Goal: Task Accomplishment & Management: Complete application form

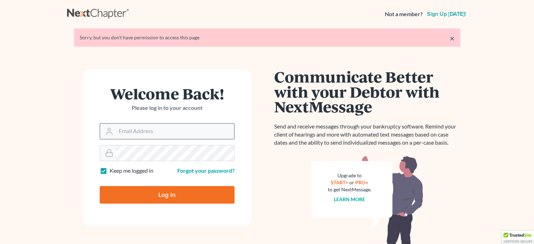
click at [139, 136] on input "Email Address" at bounding box center [175, 131] width 118 height 15
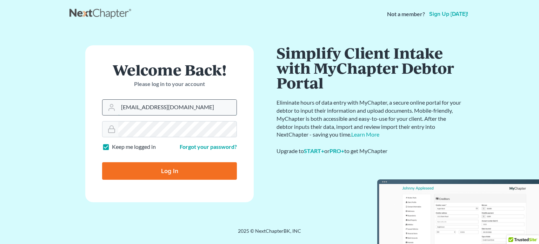
type input "[EMAIL_ADDRESS][DOMAIN_NAME]"
click at [158, 178] on input "Log In" at bounding box center [169, 171] width 135 height 18
type input "Thinking..."
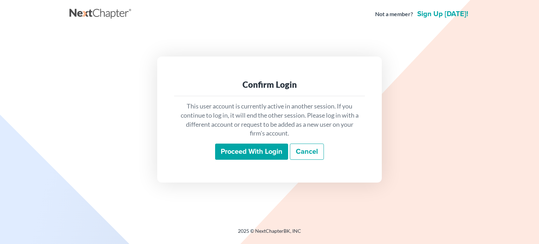
click at [238, 153] on input "Proceed with login" at bounding box center [251, 152] width 73 height 16
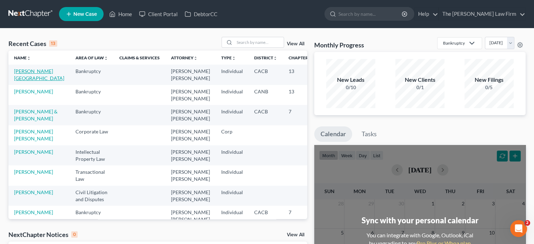
click at [29, 72] on link "[PERSON_NAME][GEOGRAPHIC_DATA]" at bounding box center [39, 74] width 50 height 13
select select "3"
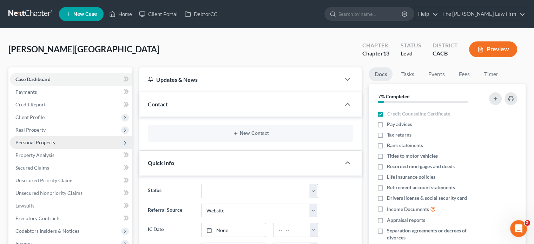
scroll to position [105, 0]
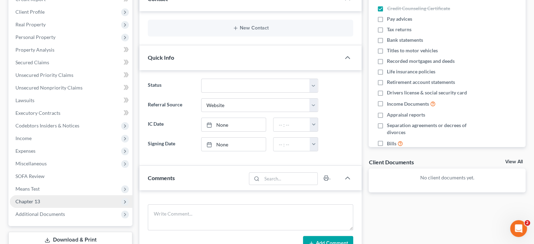
click at [63, 198] on span "Chapter 13" at bounding box center [71, 201] width 123 height 13
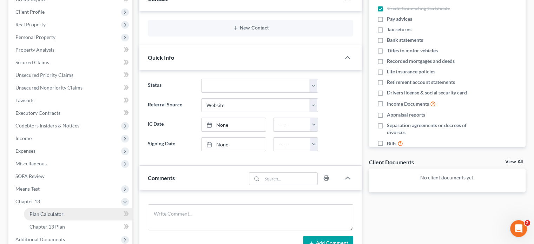
scroll to position [176, 0]
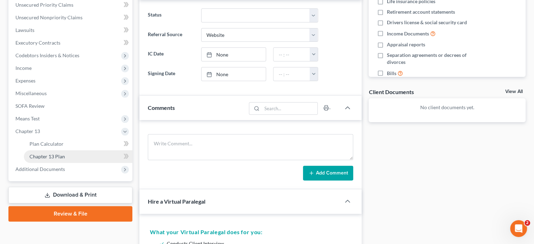
click at [57, 159] on link "Chapter 13 Plan" at bounding box center [78, 156] width 108 height 13
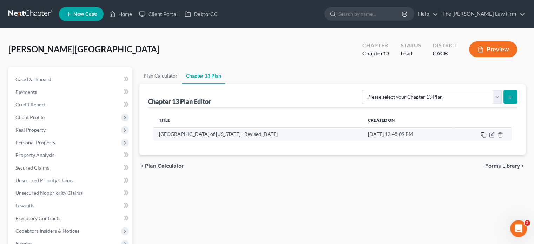
click at [485, 134] on rect "button" at bounding box center [484, 135] width 3 height 3
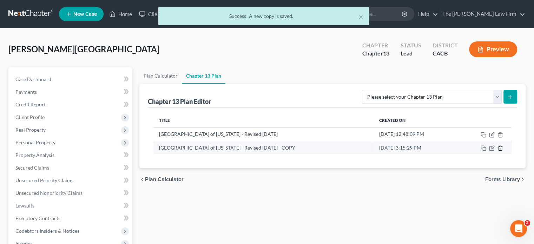
click at [499, 148] on icon "button" at bounding box center [501, 148] width 6 height 6
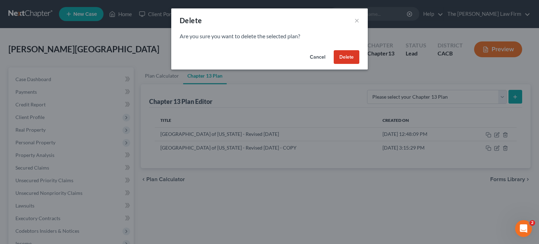
click at [349, 52] on button "Delete" at bounding box center [347, 57] width 26 height 14
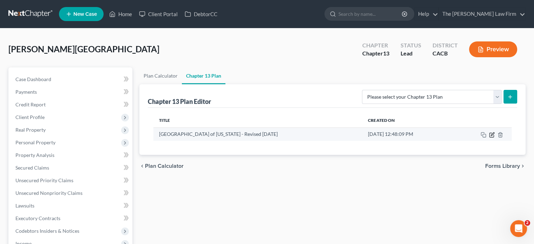
click at [491, 133] on icon "button" at bounding box center [492, 135] width 6 height 6
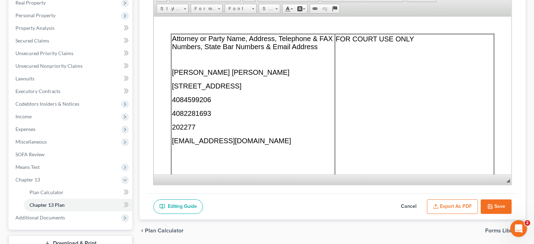
scroll to position [179, 0]
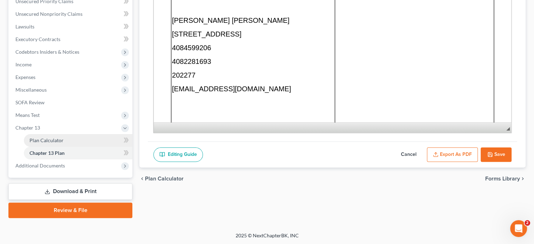
click at [44, 140] on span "Plan Calculator" at bounding box center [46, 140] width 34 height 6
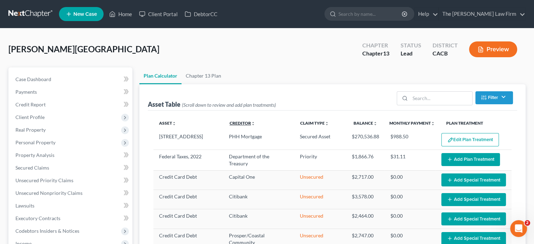
select select "59"
click at [185, 77] on link "Chapter 13 Plan" at bounding box center [204, 75] width 44 height 17
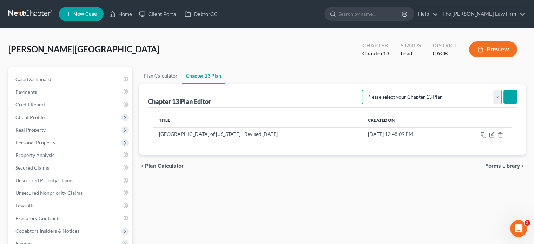
click at [467, 100] on select "Please select your Chapter 13 Plan Central District of California - Effective 1…" at bounding box center [432, 97] width 140 height 14
select select "1"
click at [377, 90] on select "Please select your Chapter 13 Plan Central District of California - Effective 1…" at bounding box center [432, 97] width 140 height 14
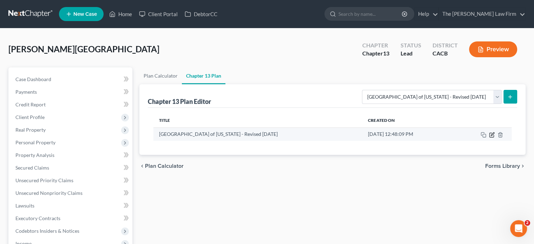
click at [492, 134] on icon "button" at bounding box center [492, 135] width 6 height 6
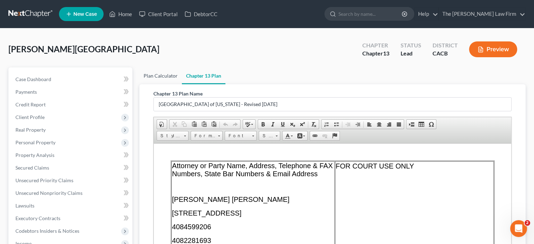
click at [157, 78] on link "Plan Calculator" at bounding box center [160, 75] width 42 height 17
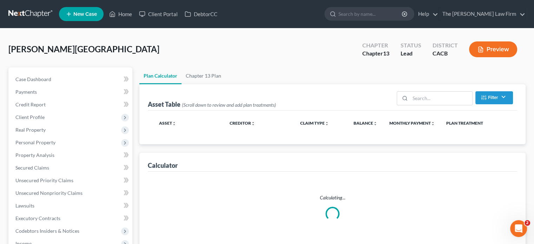
select select "59"
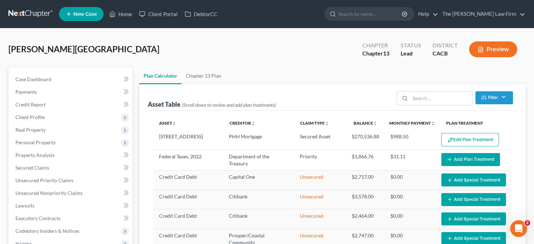
select select "59"
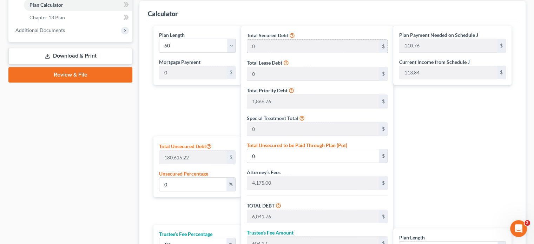
scroll to position [386, 0]
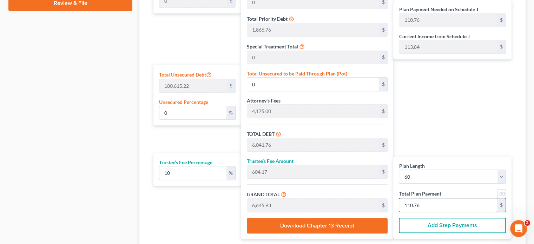
click at [435, 199] on input "110.76" at bounding box center [448, 204] width 98 height 13
type input "-0.00"
type input "-3.57"
type input "6,038.18"
type input "603.81"
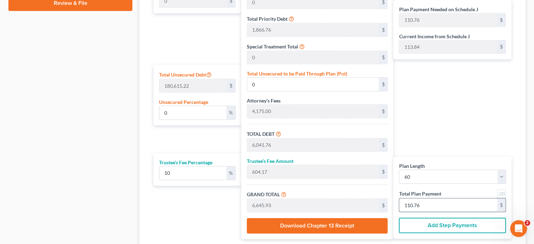
type input "6,642.00"
type input "110.7"
type input "-0.85"
type input "6,040.90"
type input "604.09"
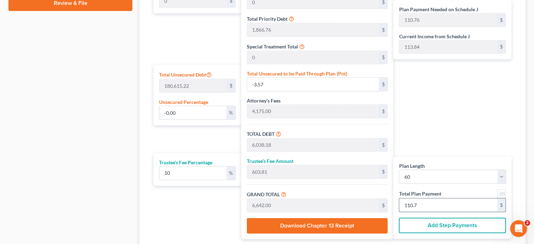
type input "6,645.00"
type input "110.75"
type input "-3.57"
type input "6,038.18"
type input "603.81"
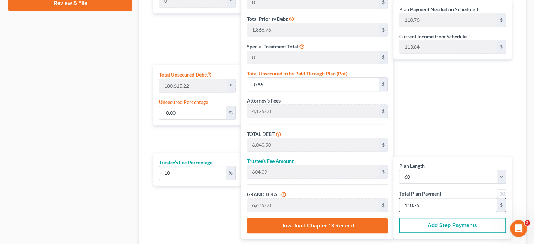
type input "6,642.00"
type input "110.7"
type input "0"
type input "6,000.00"
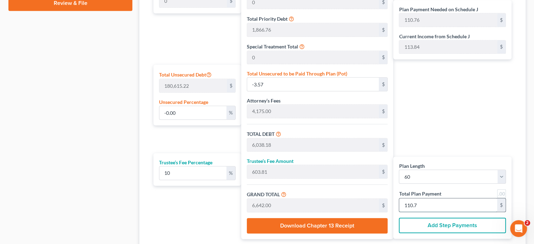
type input "600.00"
type input "6,600.00"
type input "110"
type input "600.00"
type input "60.00"
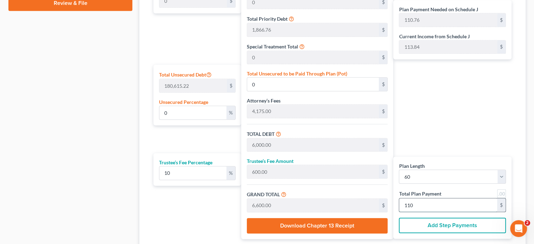
type input "660.00"
type input "11"
type input "0.01"
type input "12.78"
type input "6,054.54"
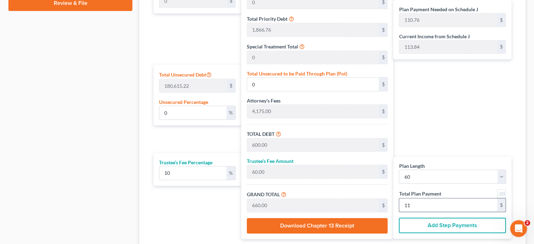
type input "605.45"
type input "6,660.00"
click at [439, 146] on div "Plan Payment Needed on Schedule J 110.76 $ Current Income from Schedule J 113.8…" at bounding box center [454, 96] width 122 height 285
click at [295, 85] on input "12.78" at bounding box center [313, 84] width 132 height 13
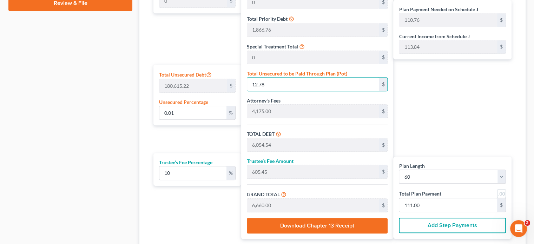
click at [145, 160] on div "Calculator Plan Length 1 2 3 4 5 6 7 8 9 10 11 12 13 14 15 16 17 18 19 20 21 22…" at bounding box center [332, 88] width 386 height 318
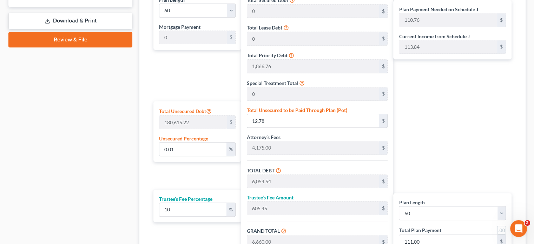
scroll to position [421, 0]
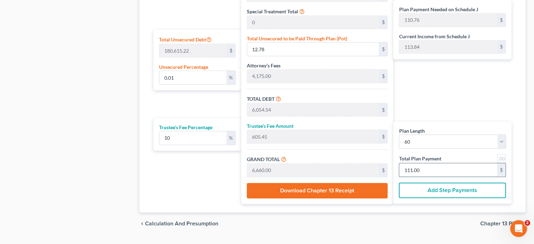
click at [430, 164] on input "111.00" at bounding box center [448, 169] width 98 height 13
type input "111"
type input "0"
type input "600.00"
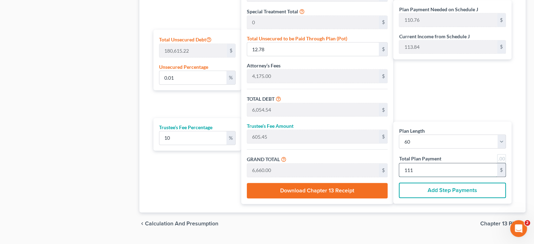
type input "60.00"
type input "660.00"
type input "11"
type input "0.04"
type input "67.33"
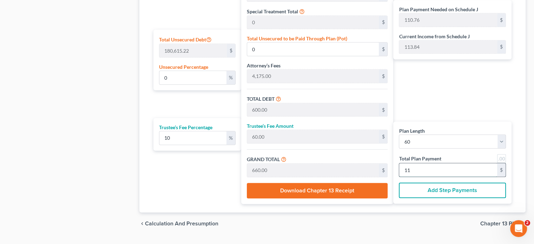
type input "6,109.09"
type input "610.90"
type input "6,720.00"
click at [406, 97] on div "Plan Payment Needed on Schedule J 110.76 $ Current Income from Schedule J 113.8…" at bounding box center [454, 61] width 122 height 285
click at [421, 167] on input "112" at bounding box center [448, 169] width 98 height 13
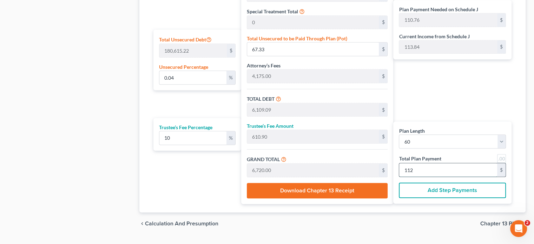
type input "112."
type input "78.23"
type input "6,120.00"
type input "612.00"
type input "6,732.00"
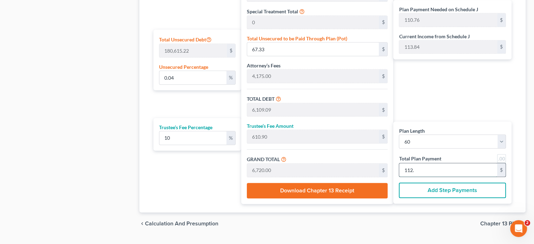
type input "112.2"
type input "80.96"
type input "6,122.72"
type input "612.27"
type input "6,735.00"
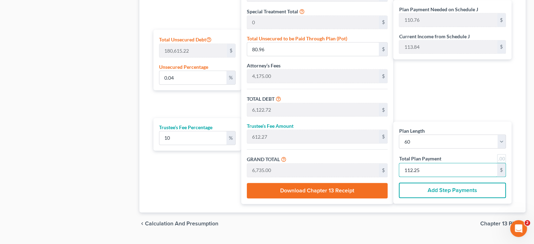
type input "112.25"
click at [383, 218] on div "chevron_left Calculation and Presumption Chapter 13 Plan chevron_right" at bounding box center [332, 223] width 386 height 22
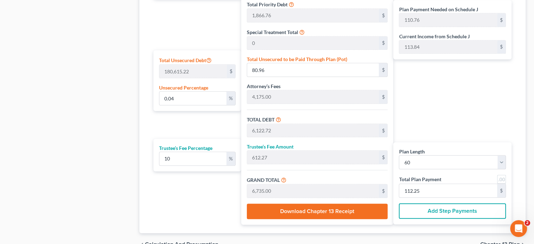
scroll to position [438, 0]
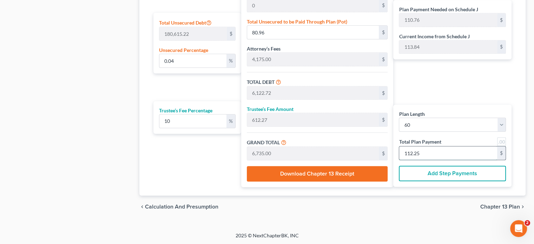
click at [455, 150] on input "112.25" at bounding box center [448, 152] width 98 height 13
type input "78.23"
type input "6,120.00"
type input "612.00"
type input "6,732.00"
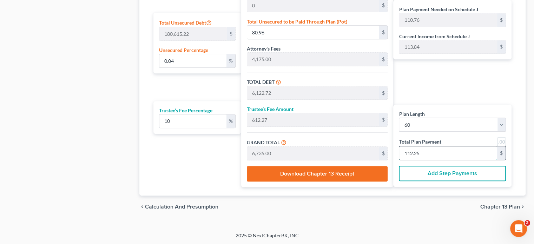
type input "112.2"
type input "0.05"
type input "82.05"
type input "6,123.81"
type input "612.38"
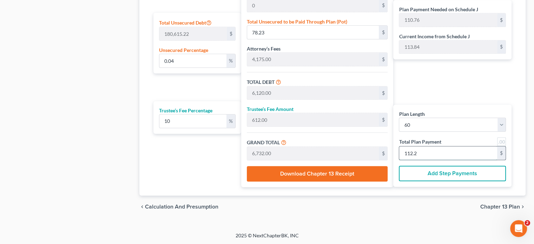
type input "6,736.20"
type input "112.27"
click at [388, 217] on div "chevron_left Calculation and Presumption Chapter 13 Plan chevron_right" at bounding box center [332, 207] width 386 height 22
click at [441, 153] on input "112.27" at bounding box center [448, 152] width 98 height 13
type input "0.04"
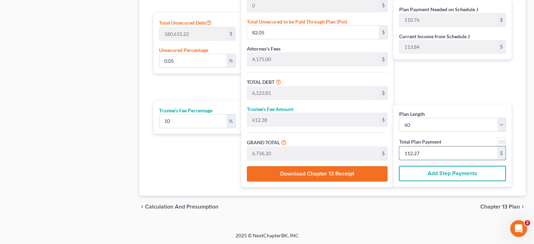
type input "78.23"
type input "6,120.00"
type input "612.00"
type input "6,732.00"
type input "112.2"
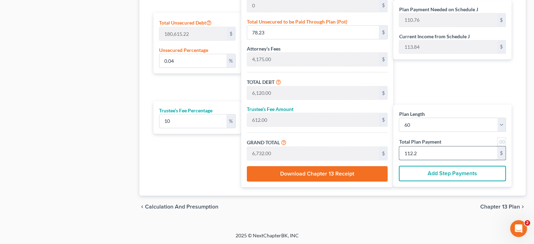
type input "67.33"
type input "6,109.09"
type input "610.90"
type input "6,720.00"
type input "112."
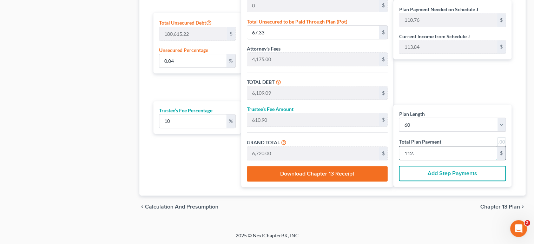
type input "0.05"
type input "83.69"
type input "6,125.45"
type input "612.54"
type input "6,738.00"
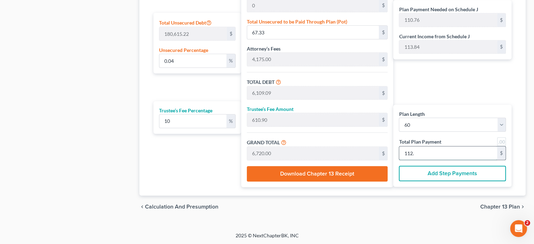
type input "112.3"
type input "85.33"
type input "6,127.09"
type input "612.70"
type input "6,739.80"
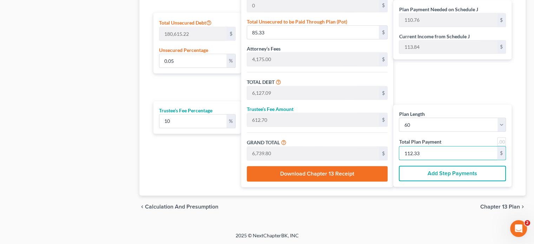
type input "112.33"
click at [382, 204] on div "chevron_left Calculation and Presumption Chapter 13 Plan chevron_right" at bounding box center [332, 207] width 386 height 22
click at [197, 207] on span "Calculation and Presumption" at bounding box center [181, 207] width 73 height 6
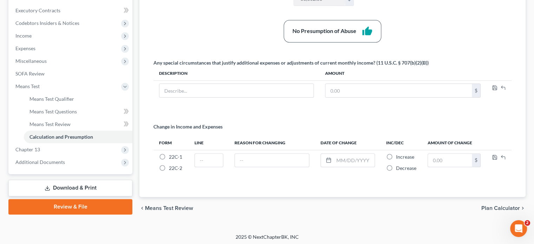
scroll to position [209, 0]
click at [494, 205] on span "Plan Calculator" at bounding box center [500, 208] width 39 height 6
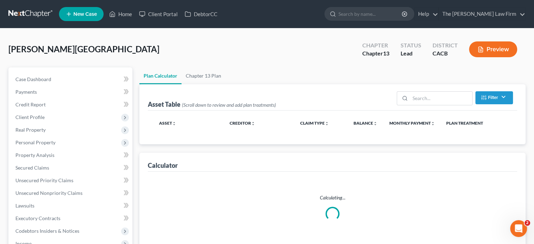
select select "59"
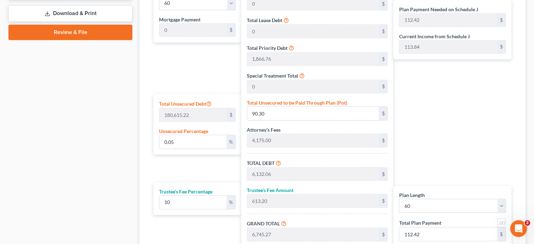
scroll to position [421, 0]
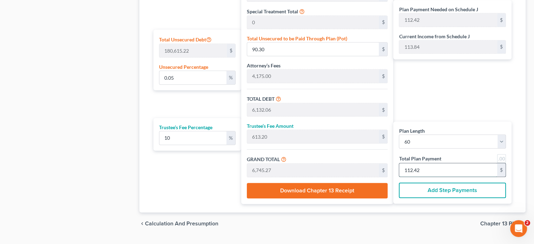
click at [437, 167] on input "112.42" at bounding box center [448, 169] width 98 height 13
type input "89.14"
type input "6,130.90"
type input "613.09"
type input "6,744.00"
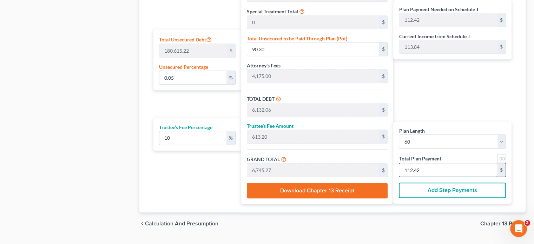
type input "112.4"
type input "0.04"
type input "67.33"
type input "6,109.09"
type input "610.90"
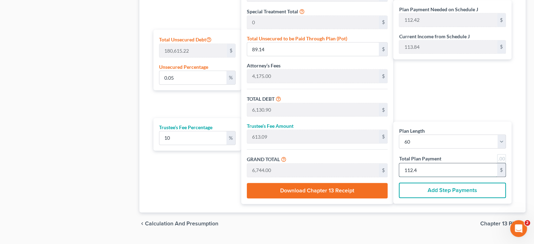
type input "6,720.00"
type input "112."
type input "0.05"
type input "94.60"
type input "6,136.36"
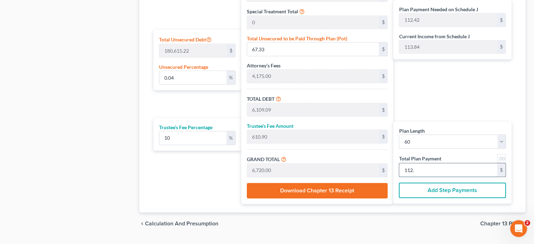
type input "613.63"
type input "6,750.00"
type input "112.50"
click at [376, 223] on div "chevron_left Calculation and Presumption Chapter 13 Plan chevron_right" at bounding box center [332, 223] width 386 height 22
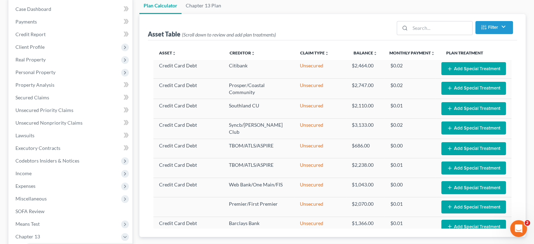
scroll to position [0, 0]
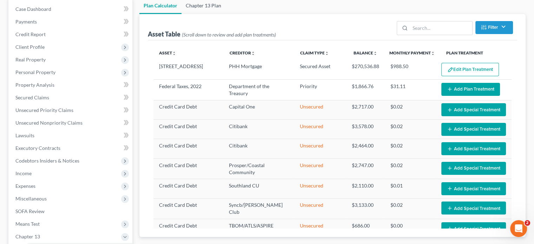
click at [199, 7] on link "Chapter 13 Plan" at bounding box center [204, 5] width 44 height 17
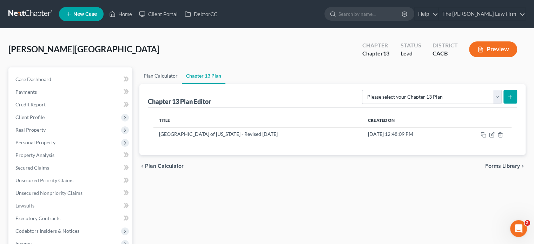
click at [155, 75] on link "Plan Calculator" at bounding box center [160, 75] width 42 height 17
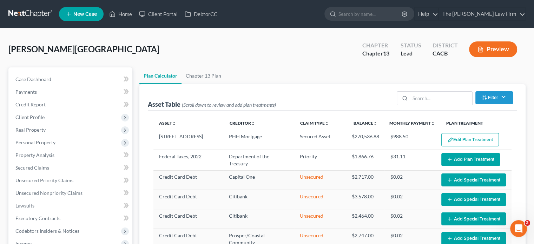
select select "59"
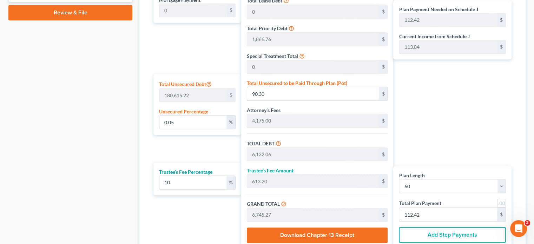
scroll to position [421, 0]
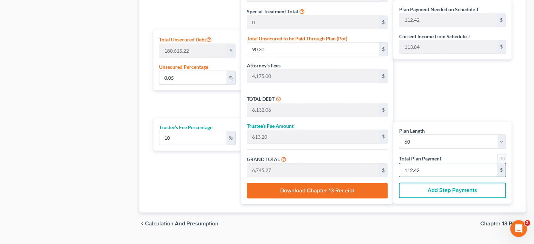
click at [436, 171] on input "112.42" at bounding box center [448, 169] width 98 height 13
type input "89.14"
type input "6,130.90"
type input "613.09"
type input "6,744.00"
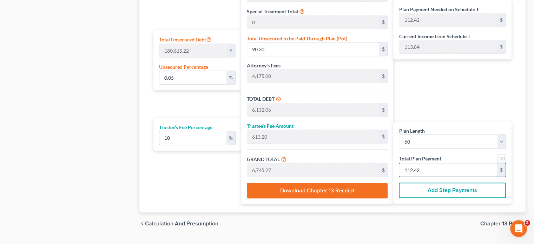
type input "112.4"
type input "0.04"
type input "67.33"
type input "6,109.09"
type input "610.90"
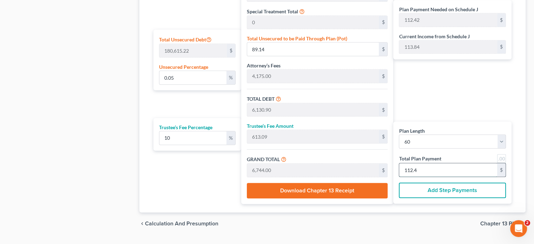
type input "6,720.00"
type input "112."
type input "0.05"
type input "94.60"
type input "6,136.36"
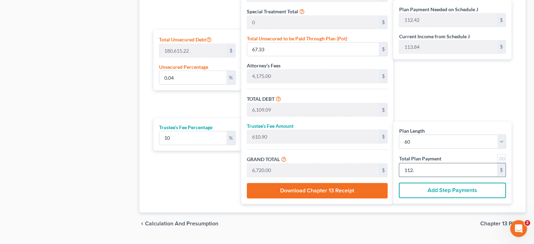
type input "613.63"
type input "6,750.00"
type input "112.50"
click at [397, 220] on div "chevron_left Calculation and Presumption Chapter 13 Plan chevron_right" at bounding box center [332, 223] width 386 height 22
click at [205, 223] on span "Calculation and Presumption" at bounding box center [181, 224] width 73 height 6
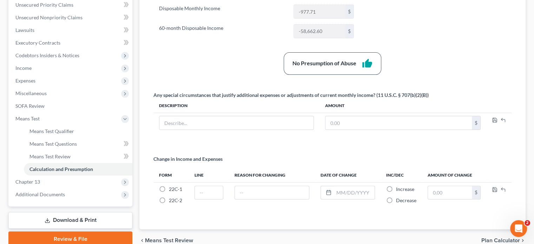
scroll to position [209, 0]
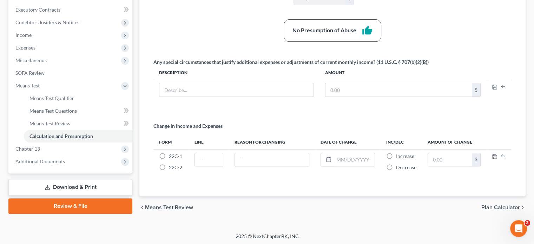
click at [505, 205] on span "Plan Calculator" at bounding box center [500, 208] width 39 height 6
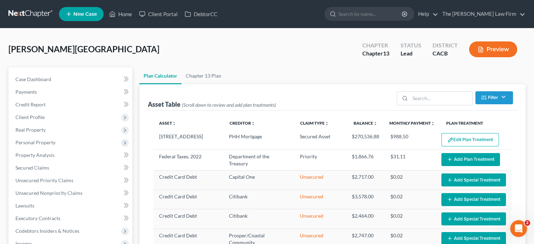
select select "59"
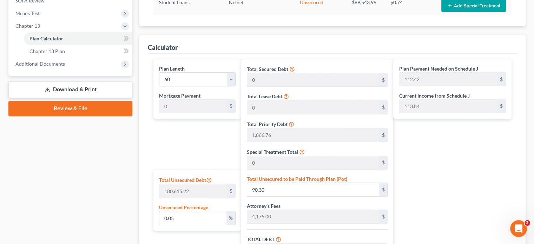
scroll to position [421, 0]
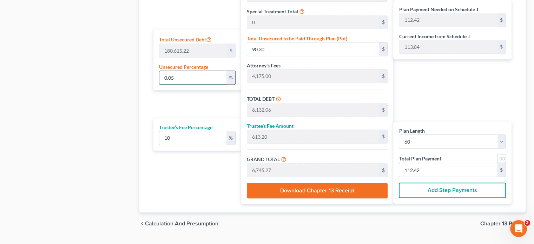
click at [201, 77] on input "0.05" at bounding box center [192, 77] width 67 height 13
type input "0.051"
type input "92.11"
type input "6,133.87"
type input "613.38"
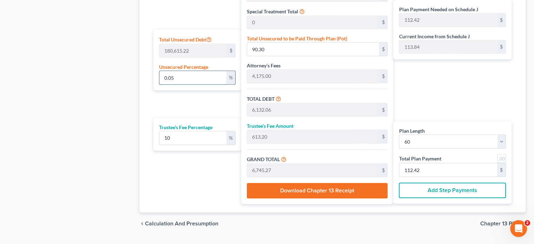
type input "6,747.26"
type input "112.45"
type input "0.05"
type input "90.30"
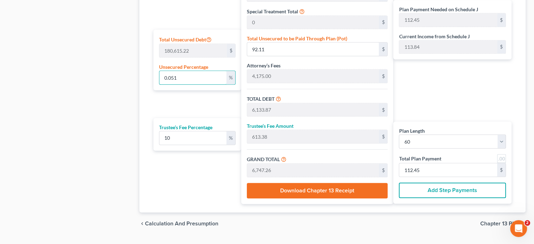
type input "6,132.06"
type input "613.20"
type input "6,745.27"
type input "112.42"
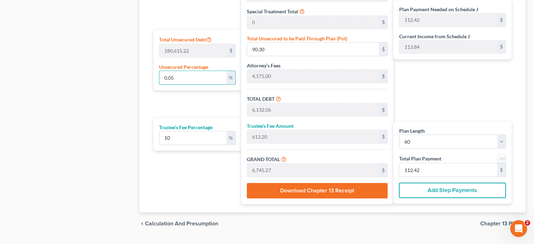
type input "0.055"
type input "99.33"
type input "6,141.09"
type input "614.10"
type input "6,755.20"
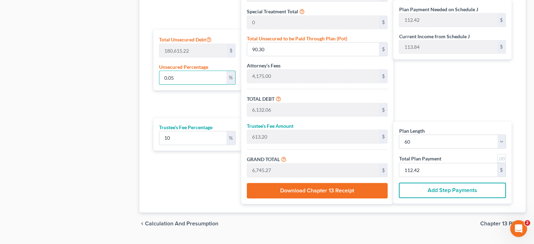
type input "112.58"
click at [161, 104] on div "Plan Length 1 2 3 4 5 6 7 8 9 10 11 12 13 14 15 16 17 18 19 20 21 22 23 24 25 2…" at bounding box center [195, 61] width 91 height 285
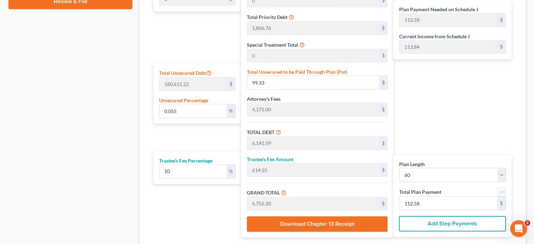
scroll to position [438, 0]
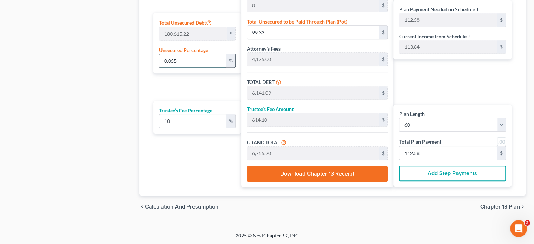
click at [194, 57] on input "0.055" at bounding box center [192, 60] width 67 height 13
type input "0.05"
type input "90.30"
type input "6,132.06"
type input "613.20"
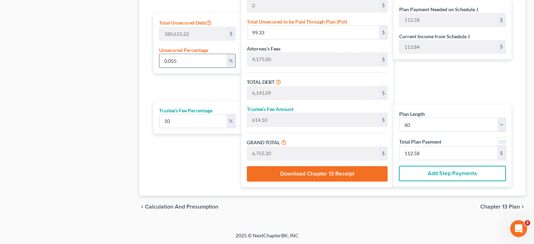
type input "6,745.27"
type input "112.42"
type input "0.0"
type input "0"
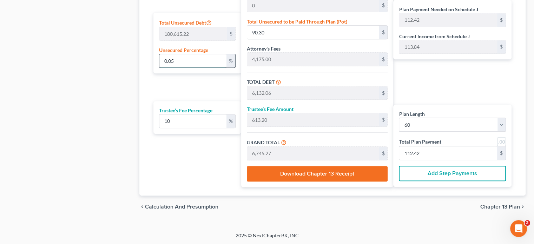
type input "6,041.76"
type input "604.17"
type input "6,645.93"
type input "110.76"
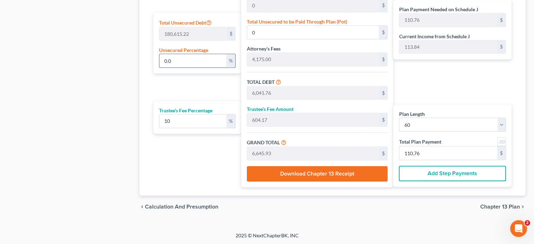
type input "0.06"
type input "108.36"
type input "6,150.12"
type input "615.01"
type input "6,765.14"
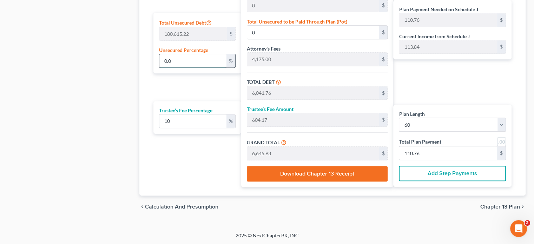
type input "112.75"
click at [147, 83] on div "Calculator Plan Length 1 2 3 4 5 6 7 8 9 10 11 12 13 14 15 16 17 18 19 20 21 22…" at bounding box center [332, 36] width 386 height 318
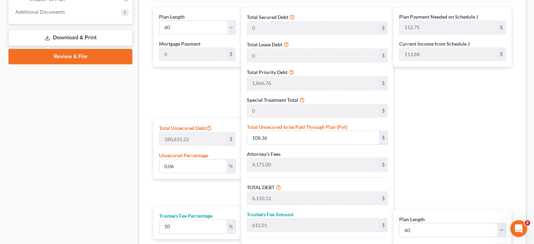
scroll to position [368, 0]
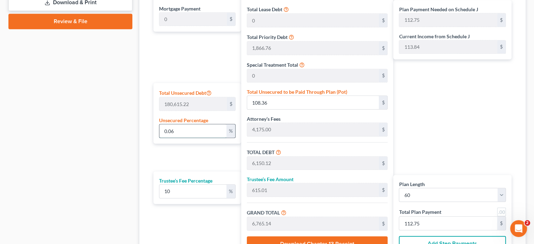
click at [197, 127] on input "0.06" at bounding box center [192, 130] width 67 height 13
type input "0.062"
type input "111.98"
type input "6,153.74"
type input "615.37"
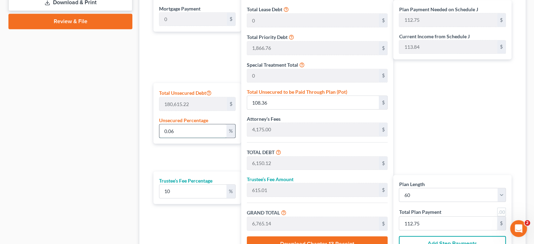
type input "6,769.11"
type input "112.81"
type input "0.0625"
type input "112.88"
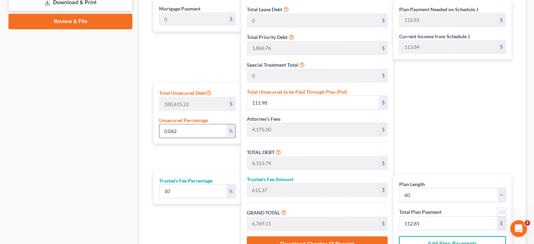
type input "6,154.64"
type input "615.46"
type input "6,770.10"
type input "112.83"
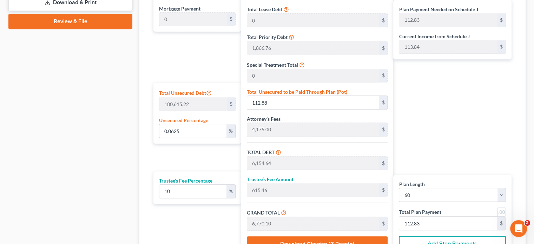
click at [149, 159] on div "Plan Length 1 2 3 4 5 6 7 8 9 10 11 12 13 14 15 16 17 18 19 20 21 22 23 24 25 2…" at bounding box center [332, 116] width 369 height 299
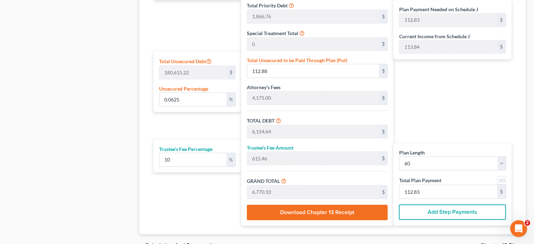
scroll to position [438, 0]
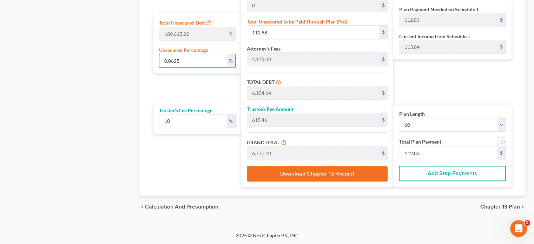
click at [192, 56] on input "0.0625" at bounding box center [192, 60] width 67 height 13
type input "0.062"
type input "111.98"
type input "6,153.74"
type input "615.37"
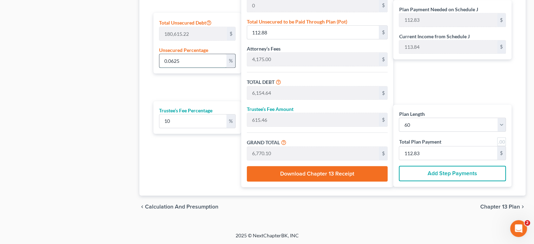
type input "6,769.11"
type input "112.81"
type input "0.06"
type input "108.36"
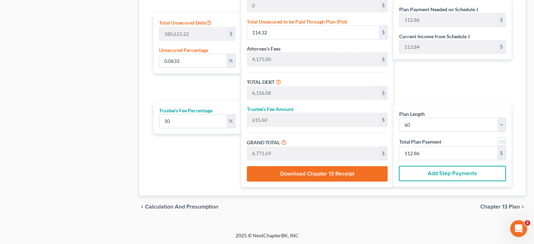
click at [159, 89] on div "Plan Length 1 2 3 4 5 6 7 8 9 10 11 12 13 14 15 16 17 18 19 20 21 22 23 24 25 2…" at bounding box center [195, 44] width 91 height 285
click at [193, 56] on input "0.0633" at bounding box center [192, 60] width 67 height 13
click at [173, 90] on div "Plan Length 1 2 3 4 5 6 7 8 9 10 11 12 13 14 15 16 17 18 19 20 21 22 23 24 25 2…" at bounding box center [195, 44] width 91 height 285
click at [200, 56] on input "0.063" at bounding box center [192, 60] width 67 height 13
click at [170, 83] on div "Plan Length 1 2 3 4 5 6 7 8 9 10 11 12 13 14 15 16 17 18 19 20 21 22 23 24 25 2…" at bounding box center [195, 44] width 91 height 285
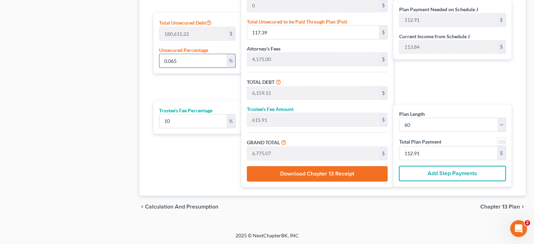
click at [202, 56] on input "0.065" at bounding box center [192, 60] width 67 height 13
click at [197, 81] on div "Plan Length 1 2 3 4 5 6 7 8 9 10 11 12 13 14 15 16 17 18 19 20 21 22 23 24 25 2…" at bounding box center [195, 44] width 91 height 285
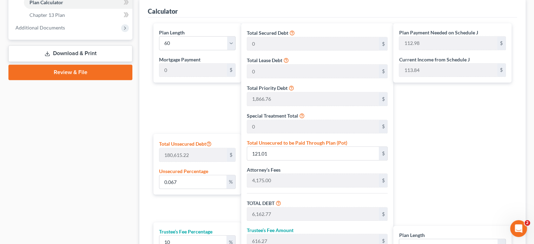
scroll to position [368, 0]
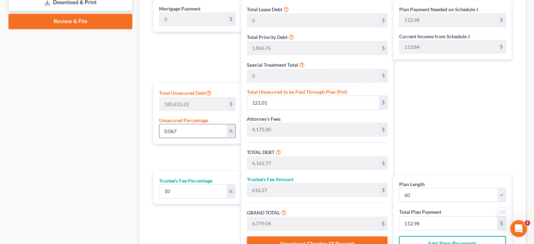
click at [194, 135] on input "0.067" at bounding box center [192, 130] width 67 height 13
click at [142, 165] on div "Calculator Plan Length 1 2 3 4 5 6 7 8 9 10 11 12 13 14 15 16 17 18 19 20 21 22…" at bounding box center [332, 107] width 386 height 318
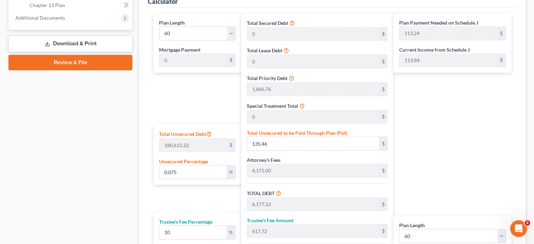
scroll to position [333, 0]
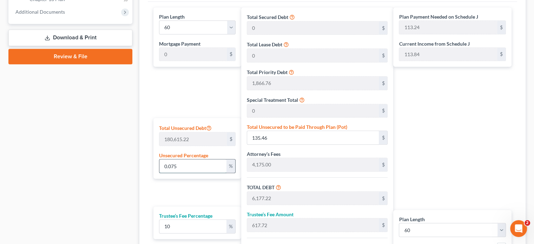
click at [175, 165] on input "0.075" at bounding box center [192, 165] width 67 height 13
click at [142, 162] on div "Calculator Plan Length 1 2 3 4 5 6 7 8 9 10 11 12 13 14 15 16 17 18 19 20 21 22…" at bounding box center [332, 142] width 386 height 318
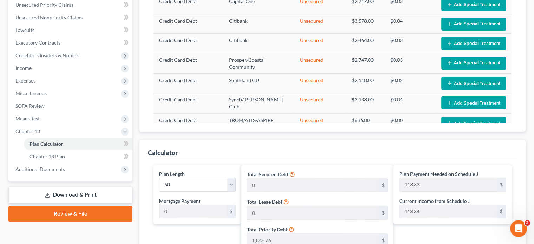
scroll to position [386, 0]
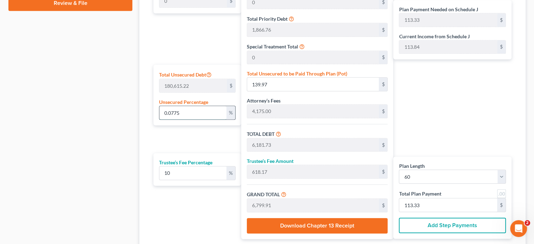
click at [198, 108] on input "0.0775" at bounding box center [192, 112] width 67 height 13
click at [147, 139] on div "Calculator Plan Length 1 2 3 4 5 6 7 8 9 10 11 12 13 14 15 16 17 18 19 20 21 22…" at bounding box center [332, 88] width 386 height 318
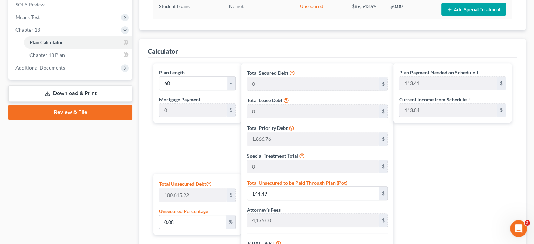
scroll to position [228, 0]
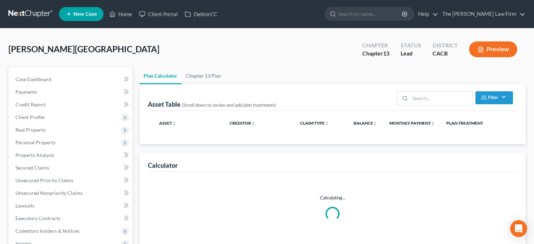
select select "59"
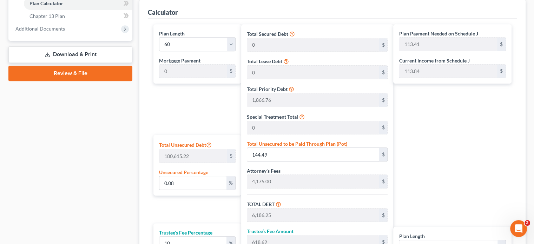
scroll to position [386, 0]
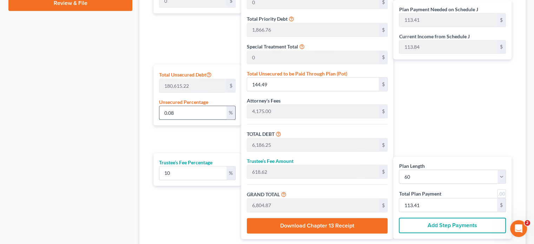
click at [208, 110] on input "0.08" at bounding box center [192, 112] width 67 height 13
type input "0.085"
type input "153.52"
type input "6,195.28"
type input "619.52"
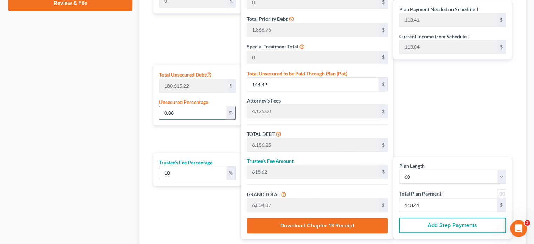
type input "6,814.81"
type input "113.58"
type input "0.0855"
type input "154.42"
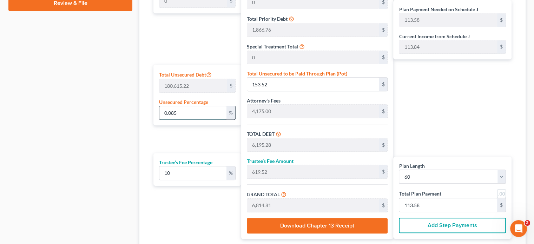
type input "6,196.18"
type input "619.61"
type input "6,815.80"
type input "113.59"
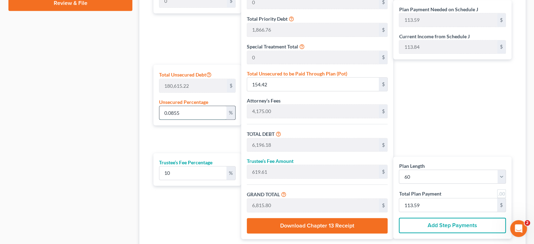
type input "0.085"
type input "153.52"
type input "6,195.28"
type input "619.52"
type input "6,814.81"
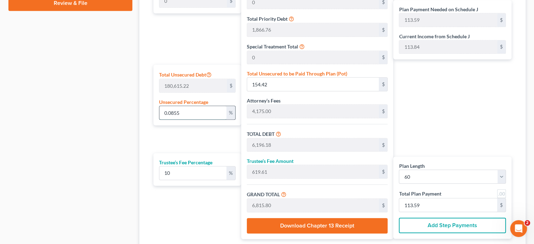
type input "113.58"
type input "0.08"
type input "144.49"
type input "6,186.25"
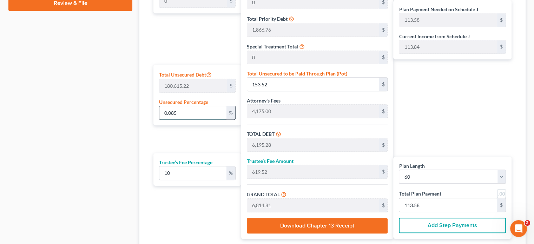
type input "618.62"
type input "6,804.87"
type input "113.41"
type input "0.087"
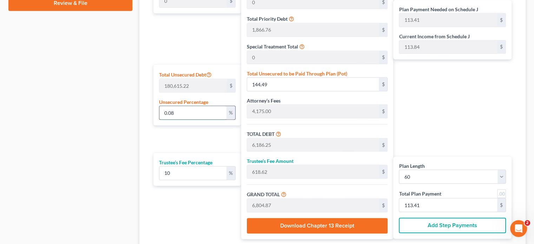
type input "157.13"
type input "6,198.89"
type input "619.88"
type input "6,818.78"
type input "113.64"
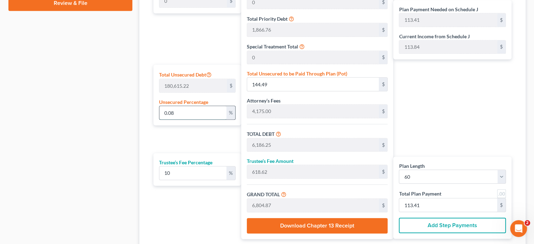
type input "113.64"
type input "0.0875"
type input "158.03"
type input "6,199.79"
type input "619.97"
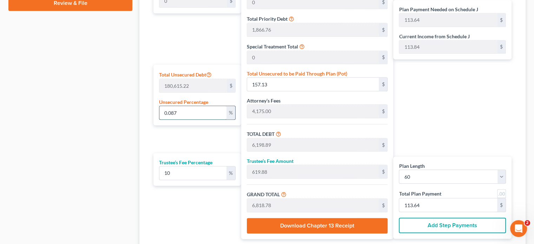
type input "6,819.77"
type input "113.66"
click at [192, 108] on input "0.0875" at bounding box center [192, 112] width 67 height 13
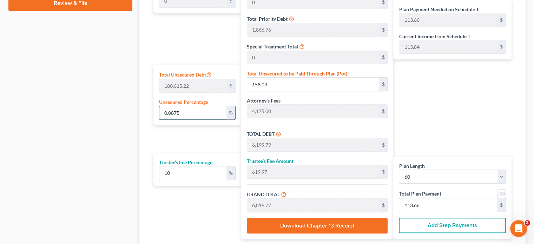
type input "0.087"
type input "157.13"
type input "6,198.89"
type input "619.88"
type input "6,818.78"
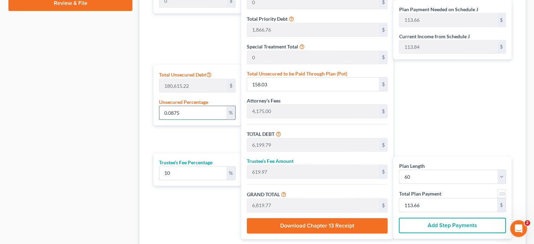
type input "113.64"
type input "0.08"
type input "144.49"
type input "6,186.25"
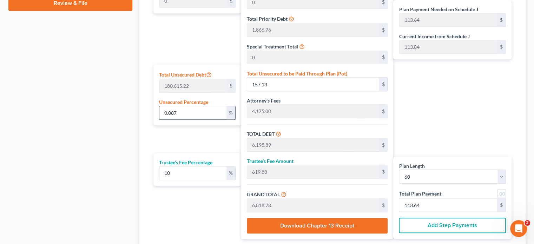
type input "618.62"
type input "6,804.87"
type input "113.41"
type input "0.088"
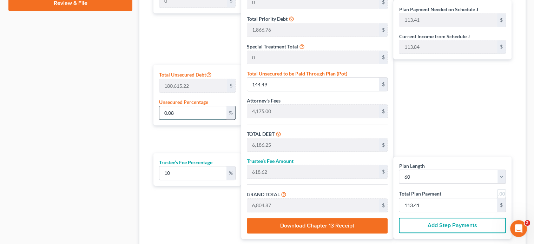
type input "158.94"
type input "6,200.70"
type input "620.07"
type input "6,820.77"
type input "113.67"
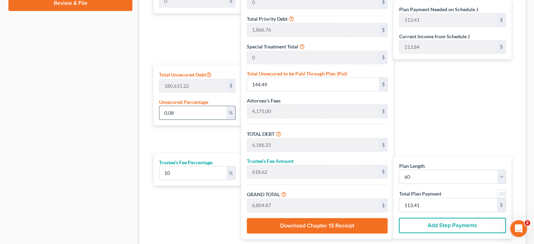
type input "113.67"
click at [143, 131] on div "Calculator Plan Length 1 2 3 4 5 6 7 8 9 10 11 12 13 14 15 16 17 18 19 20 21 22…" at bounding box center [332, 88] width 386 height 318
click at [209, 114] on input "0.088" at bounding box center [192, 112] width 67 height 13
type input "0.08"
type input "144.49"
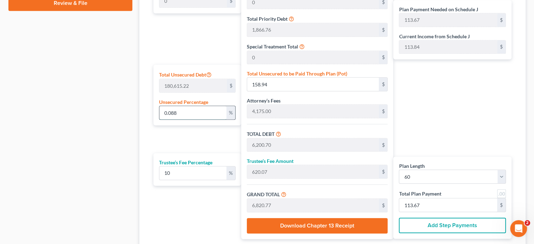
type input "6,186.25"
type input "618.62"
type input "6,804.87"
type input "113.41"
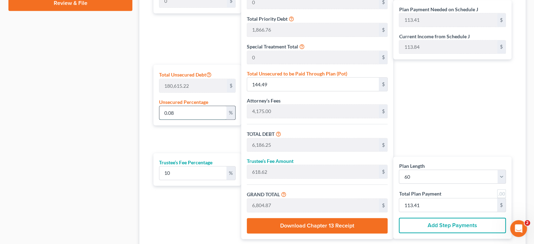
type input "0.0"
type input "0"
type input "6,041.76"
type input "604.17"
type input "6,645.93"
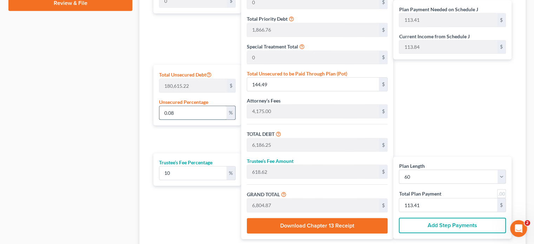
type input "110.76"
type input "0.09"
type input "162.55"
type input "6,204.31"
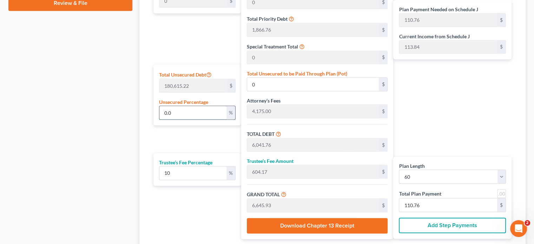
type input "620.43"
type input "6,824.74"
type input "113.74"
click at [140, 129] on div "Calculator Plan Length 1 2 3 4 5 6 7 8 9 10 11 12 13 14 15 16 17 18 19 20 21 22…" at bounding box center [332, 88] width 386 height 318
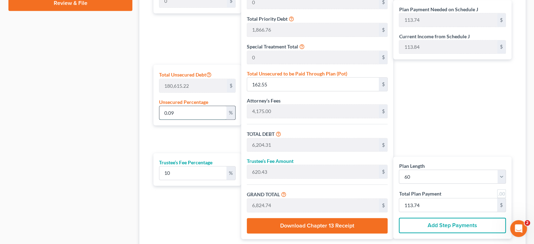
click at [191, 108] on input "0.09" at bounding box center [192, 112] width 67 height 13
type input "0.095"
type input "171.58"
type input "6,213.34"
type input "621.33"
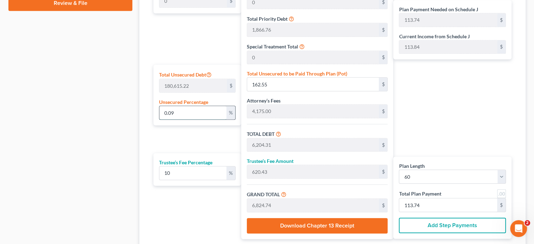
type input "6,834.67"
type input "113.91"
type input "0.09"
type input "162.55"
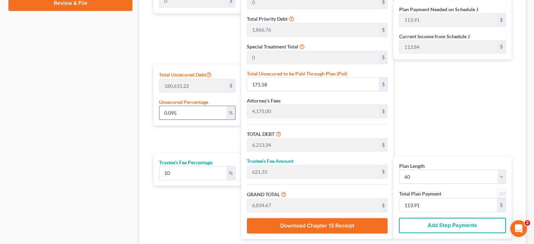
type input "6,204.31"
type input "620.43"
type input "6,824.74"
type input "113.74"
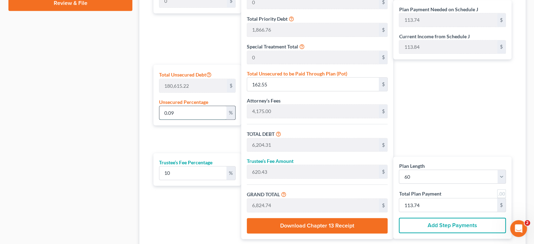
type input "0.092"
type input "166.16"
type input "6,207.92"
type input "620.79"
type input "6,828.71"
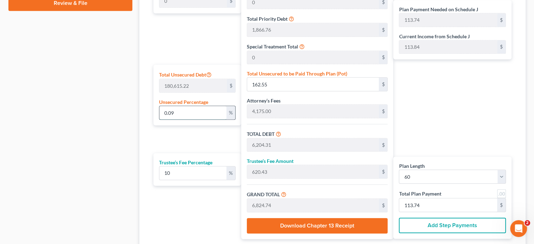
type input "113.81"
type input "0.0925"
type input "167.06"
type input "6,208.82"
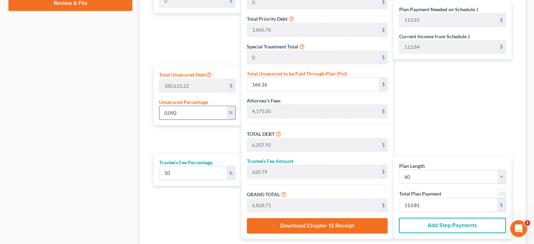
type input "620.88"
type input "6,829.71"
type input "113.82"
click at [145, 147] on div "Calculator Plan Length 1 2 3 4 5 6 7 8 9 10 11 12 13 14 15 16 17 18 19 20 21 22…" at bounding box center [332, 88] width 386 height 318
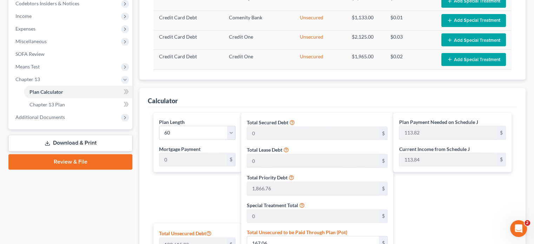
scroll to position [298, 0]
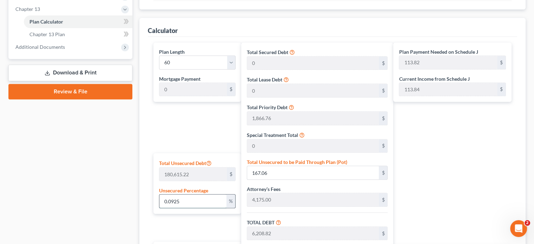
click at [203, 195] on input "0.0925" at bounding box center [192, 201] width 67 height 13
type input "0.09251"
type input "167.08"
type input "6,208.84"
type input "6,829.73"
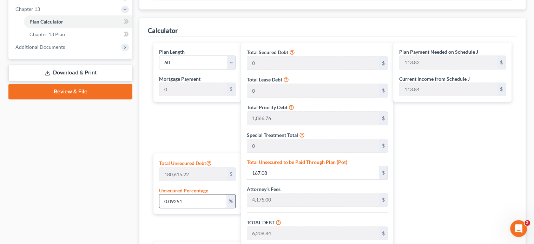
type input "0.0925"
type input "167.06"
type input "6,208.82"
type input "6,829.71"
type input "0.09255"
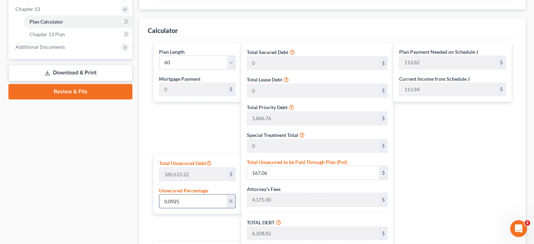
type input "167.15"
type input "6,208.91"
type input "620.89"
type input "6,829.81"
type input "113.83"
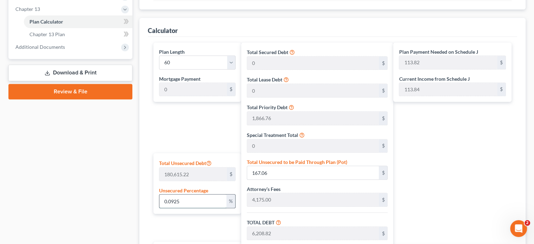
type input "113.83"
type input "0.09255"
click at [146, 219] on div "Calculator Plan Length 1 2 3 4 5 6 7 8 9 10 11 12 13 14 15 16 17 18 19 20 21 22…" at bounding box center [332, 177] width 386 height 318
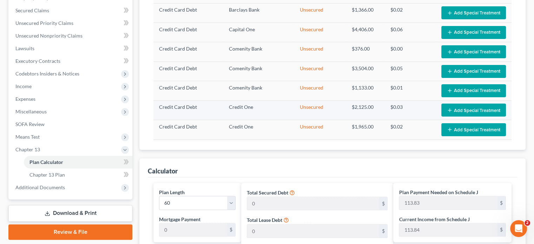
scroll to position [347, 0]
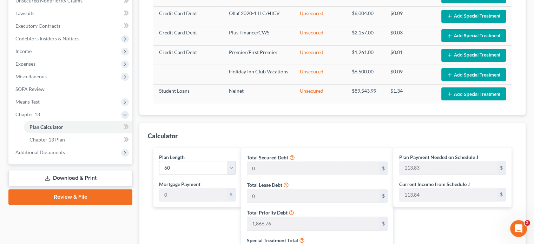
scroll to position [0, 0]
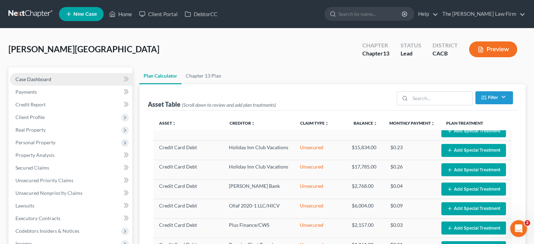
click at [34, 73] on link "Case Dashboard" at bounding box center [71, 79] width 123 height 13
select select "3"
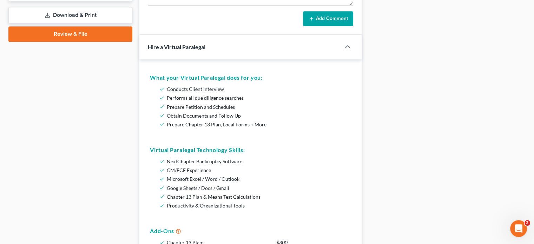
scroll to position [225, 0]
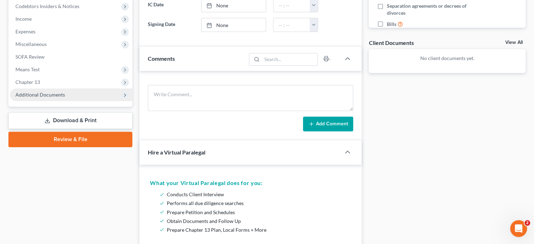
click at [64, 90] on span "Additional Documents" at bounding box center [71, 94] width 123 height 13
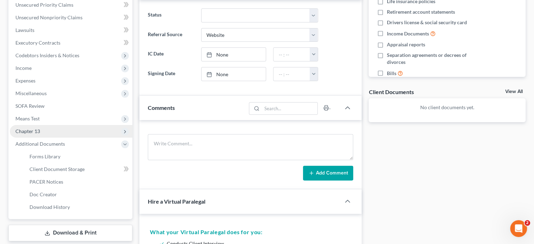
scroll to position [316, 0]
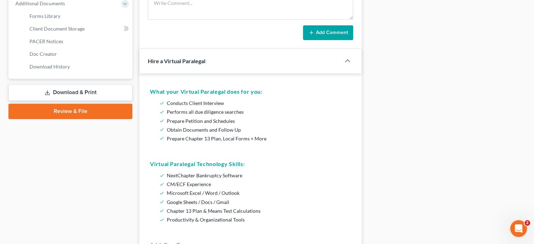
click at [62, 117] on link "Review & File" at bounding box center [70, 111] width 124 height 15
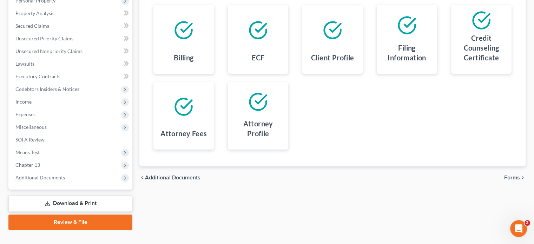
scroll to position [154, 0]
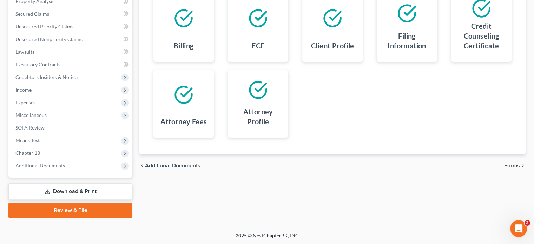
click at [514, 163] on span "Forms" at bounding box center [512, 166] width 16 height 6
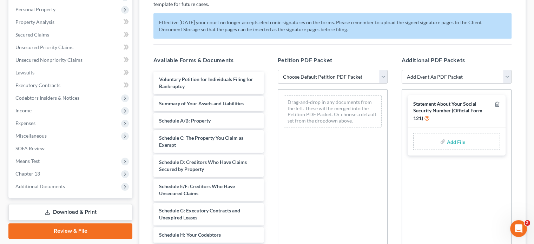
scroll to position [129, 0]
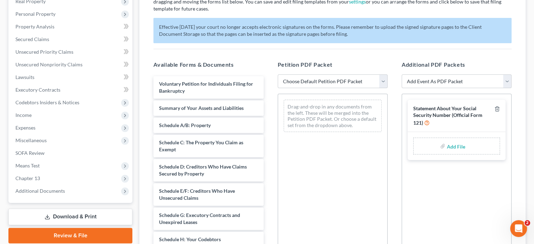
click at [452, 146] on input "file" at bounding box center [455, 146] width 17 height 13
type input "C:\fakepath\SSNsigned.pdf"
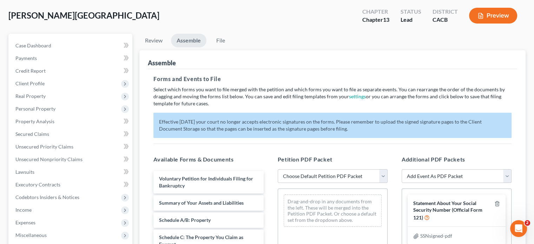
scroll to position [0, 0]
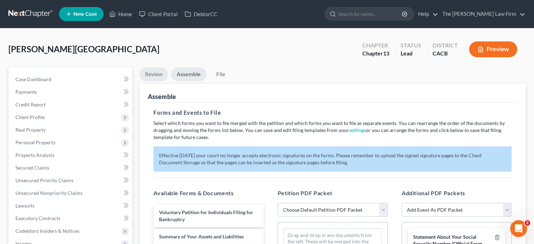
click at [161, 77] on link "Review" at bounding box center [153, 74] width 29 height 14
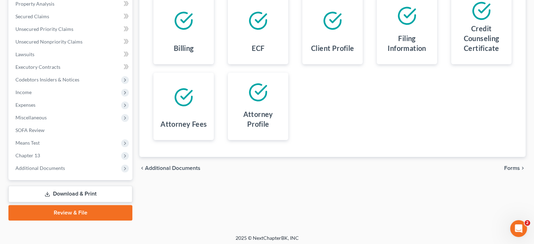
scroll to position [154, 0]
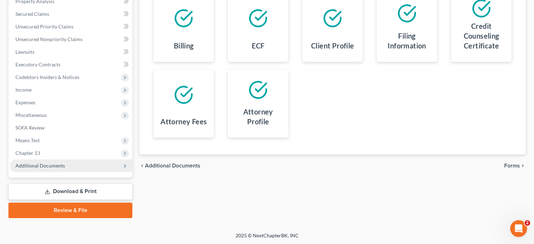
click at [65, 161] on span "Additional Documents" at bounding box center [71, 165] width 123 height 13
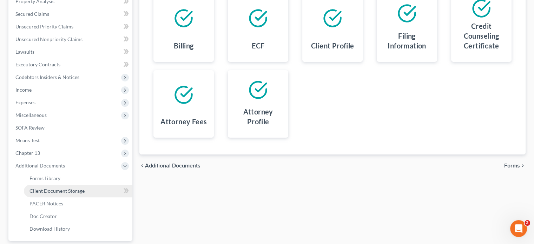
click at [53, 189] on span "Client Document Storage" at bounding box center [56, 191] width 55 height 6
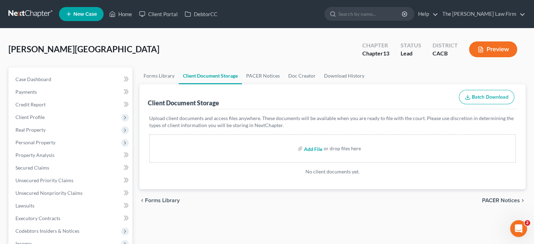
click at [319, 149] on input "file" at bounding box center [312, 148] width 17 height 13
type input "C:\fakepath\Ch13MTSig.pdf"
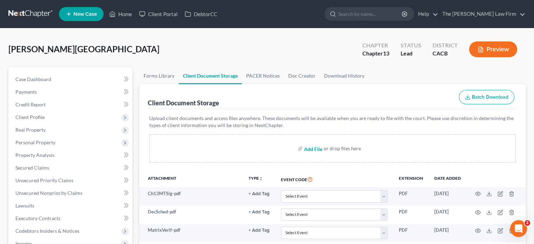
scroll to position [105, 0]
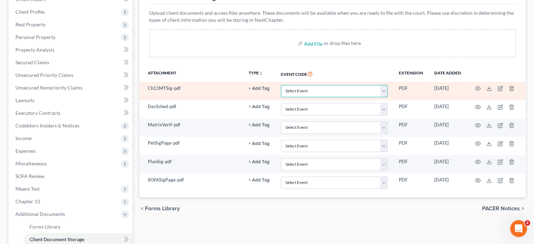
click at [341, 88] on select "Select Event Amended Chapter 11 Plan Amended Chapter 11 Small Business Plan Ame…" at bounding box center [334, 91] width 107 height 12
select select "55"
click at [281, 85] on select "Select Event Amended Chapter 11 Plan Amended Chapter 11 Small Business Plan Ame…" at bounding box center [334, 91] width 107 height 12
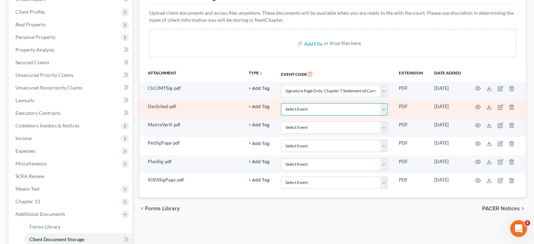
click at [307, 106] on select "Select Event Amended Chapter 11 Plan Amended Chapter 11 Small Business Plan Ame…" at bounding box center [334, 109] width 107 height 12
select select "56"
click at [281, 103] on select "Select Event Amended Chapter 11 Plan Amended Chapter 11 Small Business Plan Ame…" at bounding box center [334, 109] width 107 height 12
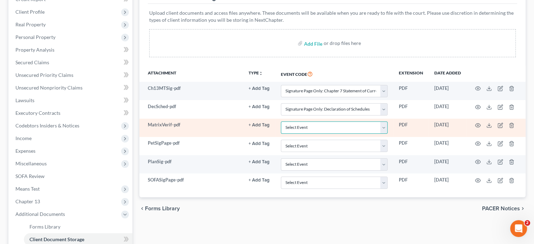
click at [310, 128] on select "Select Event Amended Chapter 11 Plan Amended Chapter 11 Small Business Plan Ame…" at bounding box center [334, 127] width 107 height 12
select select "59"
click at [281, 121] on select "Select Event Amended Chapter 11 Plan Amended Chapter 11 Small Business Plan Ame…" at bounding box center [334, 127] width 107 height 12
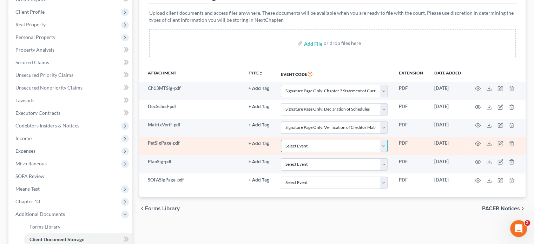
click at [298, 142] on select "Select Event Amended Chapter 11 Plan Amended Chapter 11 Small Business Plan Ame…" at bounding box center [334, 146] width 107 height 12
select select "60"
click at [281, 140] on select "Select Event Amended Chapter 11 Plan Amended Chapter 11 Small Business Plan Ame…" at bounding box center [334, 146] width 107 height 12
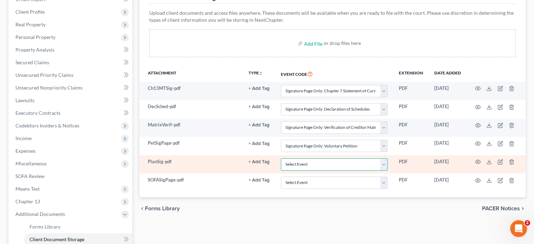
click at [310, 163] on select "Select Event Amended Chapter 11 Plan Amended Chapter 11 Small Business Plan Ame…" at bounding box center [334, 164] width 107 height 12
select select "52"
click at [281, 158] on select "Select Event Amended Chapter 11 Plan Amended Chapter 11 Small Business Plan Ame…" at bounding box center [334, 164] width 107 height 12
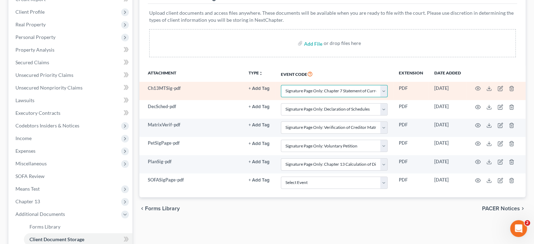
click at [344, 86] on select "Select Event Amended Chapter 11 Plan Amended Chapter 11 Small Business Plan Ame…" at bounding box center [334, 91] width 107 height 12
click at [281, 85] on select "Select Event Amended Chapter 11 Plan Amended Chapter 11 Small Business Plan Ame…" at bounding box center [334, 91] width 107 height 12
click at [349, 90] on select "Select Event Amended Chapter 11 Plan Amended Chapter 11 Small Business Plan Ame…" at bounding box center [334, 91] width 107 height 12
click at [281, 85] on select "Select Event Amended Chapter 11 Plan Amended Chapter 11 Small Business Plan Ame…" at bounding box center [334, 91] width 107 height 12
click at [338, 93] on select "Select Event Amended Chapter 11 Plan Amended Chapter 11 Small Business Plan Ame…" at bounding box center [334, 91] width 107 height 12
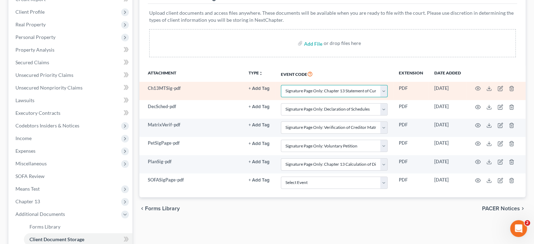
select select "52"
click at [281, 85] on select "Select Event Amended Chapter 11 Plan Amended Chapter 11 Small Business Plan Ame…" at bounding box center [334, 91] width 107 height 12
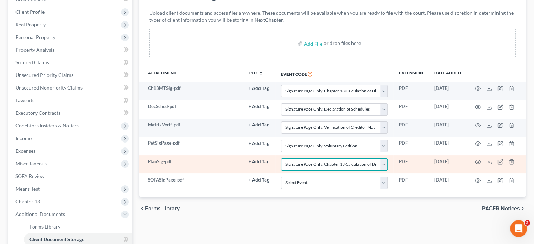
click at [338, 164] on select "Select Event Amended Chapter 11 Plan Amended Chapter 11 Small Business Plan Ame…" at bounding box center [334, 164] width 107 height 12
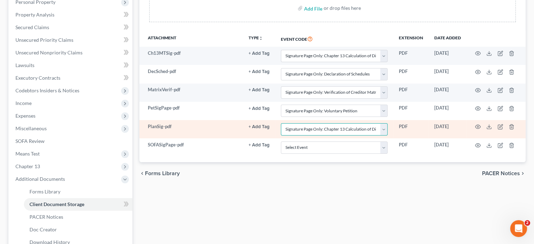
click at [342, 123] on select "Select Event Amended Chapter 11 Plan Amended Chapter 11 Small Business Plan Ame…" at bounding box center [334, 129] width 107 height 12
select select "53"
click at [281, 123] on select "Select Event Amended Chapter 11 Plan Amended Chapter 11 Small Business Plan Ame…" at bounding box center [334, 129] width 107 height 12
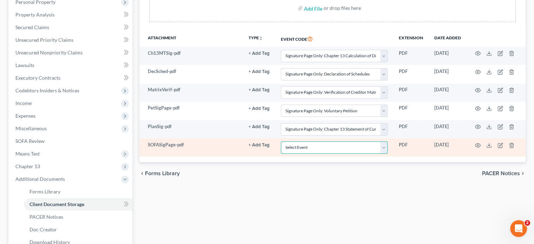
click at [340, 146] on select "Select Event Amended Chapter 11 Plan Amended Chapter 11 Small Business Plan Ame…" at bounding box center [334, 148] width 107 height 12
select select "57"
click at [281, 142] on select "Select Event Amended Chapter 11 Plan Amended Chapter 11 Small Business Plan Ame…" at bounding box center [334, 148] width 107 height 12
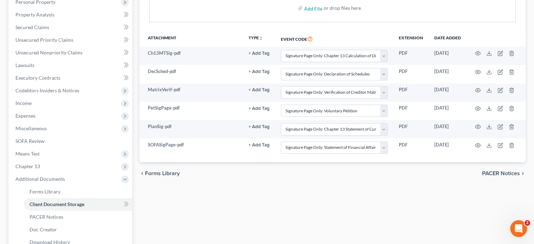
click at [335, 227] on div "Forms Library Client Document Storage PACER Notices Doc Creator Download Histor…" at bounding box center [332, 111] width 393 height 368
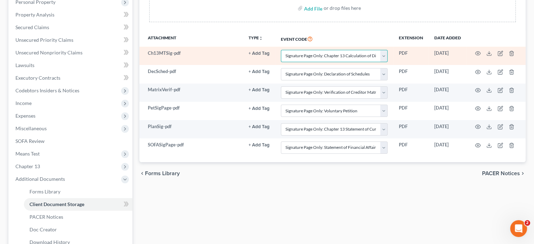
click at [348, 51] on select "Select Event Amended Chapter 11 Plan Amended Chapter 11 Small Business Plan Ame…" at bounding box center [334, 56] width 107 height 12
select select "53"
click at [281, 50] on select "Select Event Amended Chapter 11 Plan Amended Chapter 11 Small Business Plan Ame…" at bounding box center [334, 56] width 107 height 12
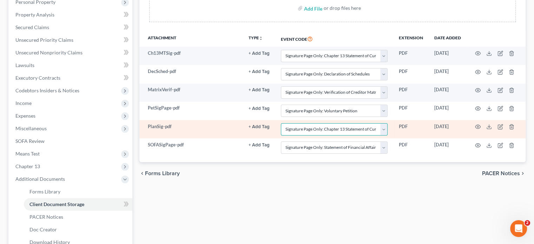
click at [336, 127] on select "Select Event Amended Chapter 11 Plan Amended Chapter 11 Small Business Plan Ame…" at bounding box center [334, 129] width 107 height 12
select select "52"
click at [281, 123] on select "Select Event Amended Chapter 11 Plan Amended Chapter 11 Small Business Plan Ame…" at bounding box center [334, 129] width 107 height 12
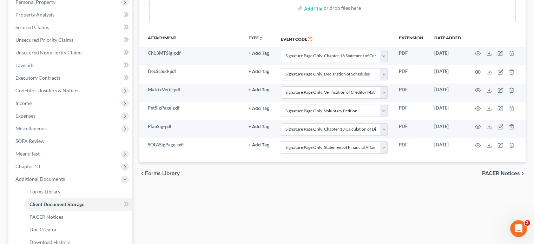
click at [314, 228] on div "Forms Library Client Document Storage PACER Notices Doc Creator Download Histor…" at bounding box center [332, 111] width 393 height 368
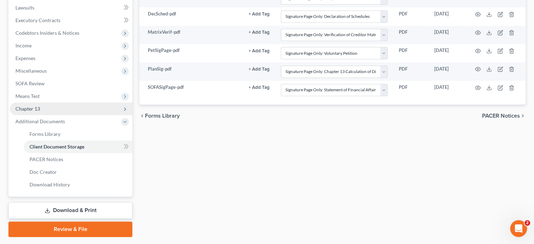
scroll to position [217, 0]
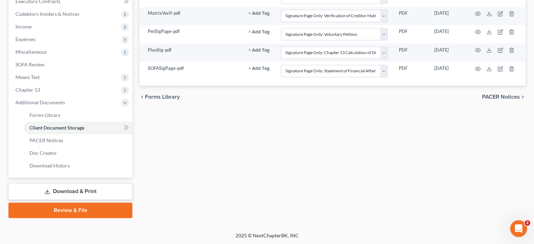
click at [73, 213] on link "Review & File" at bounding box center [70, 210] width 124 height 15
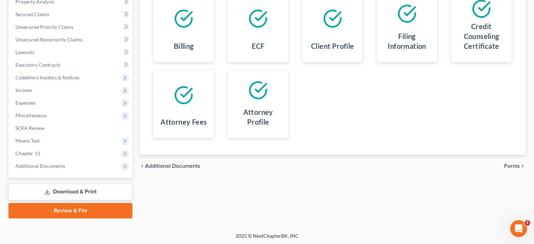
scroll to position [154, 0]
click at [507, 164] on span "Forms" at bounding box center [512, 166] width 16 height 6
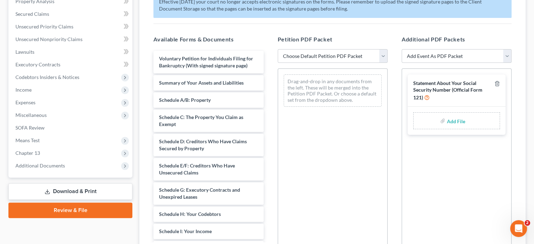
click at [447, 118] on label "Add File" at bounding box center [457, 122] width 20 height 13
click at [463, 120] on input "file" at bounding box center [455, 120] width 17 height 13
type input "C:\fakepath\SSNsigned.pdf"
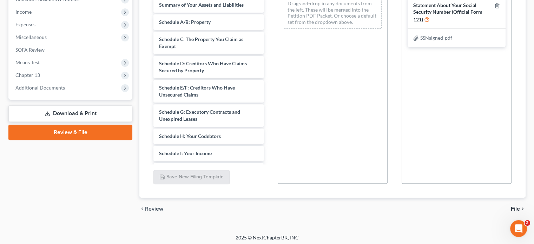
scroll to position [234, 0]
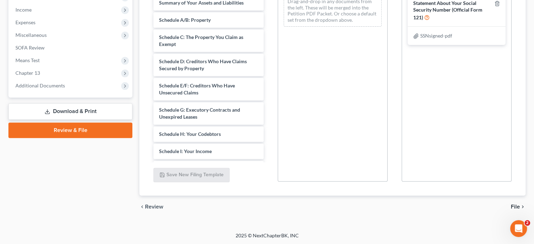
click at [517, 204] on span "File" at bounding box center [515, 207] width 9 height 6
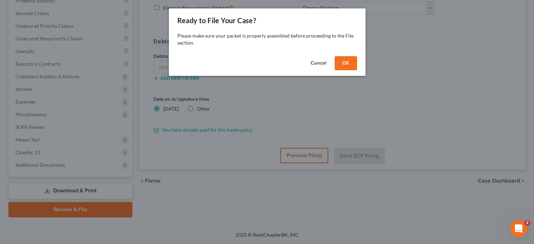
scroll to position [154, 0]
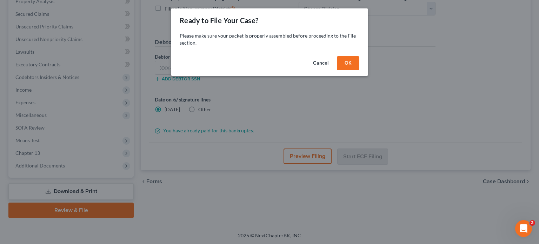
click at [346, 64] on button "OK" at bounding box center [348, 63] width 22 height 14
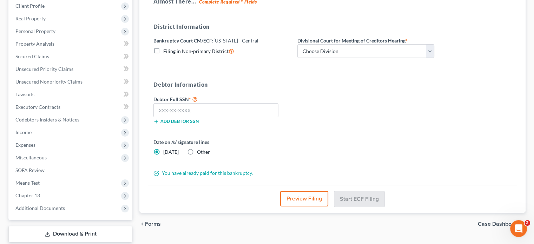
scroll to position [48, 0]
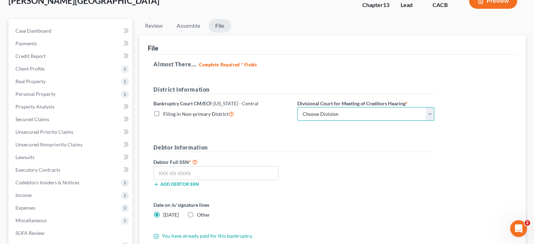
click at [323, 112] on select "Choose Division [GEOGRAPHIC_DATA][PERSON_NAME] [GEOGRAPHIC_DATA] [GEOGRAPHIC_DA…" at bounding box center [365, 114] width 137 height 14
select select "1"
click at [297, 107] on select "Choose Division [GEOGRAPHIC_DATA][PERSON_NAME] [GEOGRAPHIC_DATA] [GEOGRAPHIC_DA…" at bounding box center [365, 114] width 137 height 14
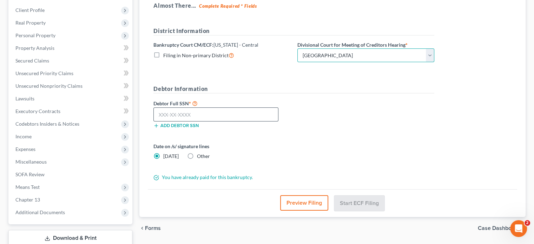
scroll to position [119, 0]
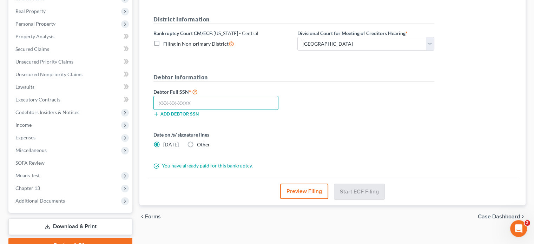
click at [192, 101] on input "text" at bounding box center [215, 103] width 125 height 14
type input "550-71-6671"
click at [274, 139] on div "Date on /s/ signature lines [DATE] Other" at bounding box center [222, 139] width 144 height 17
click at [224, 125] on form "District Information Bankruptcy Court CM/ECF: [US_STATE] - Central Filing in No…" at bounding box center [293, 92] width 281 height 154
click at [197, 142] on label "Other" at bounding box center [203, 144] width 13 height 7
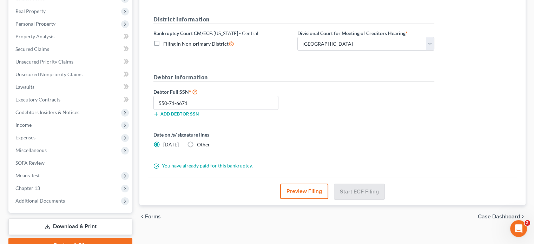
click at [200, 142] on input "Other" at bounding box center [202, 143] width 5 height 5
radio input "true"
radio input "false"
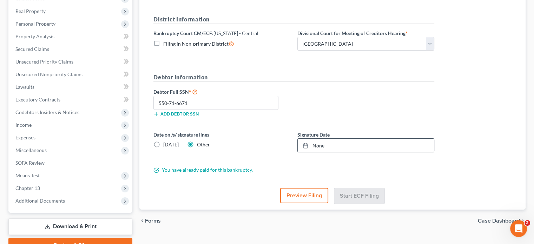
type input "[DATE]"
click at [347, 145] on link "None" at bounding box center [366, 145] width 136 height 13
click at [489, 157] on div "Almost There... Complete Required * Fields District Information Bankruptcy Cour…" at bounding box center [332, 83] width 369 height 198
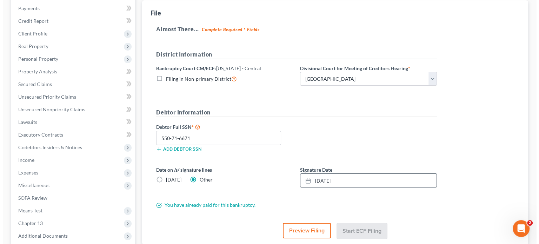
scroll to position [154, 0]
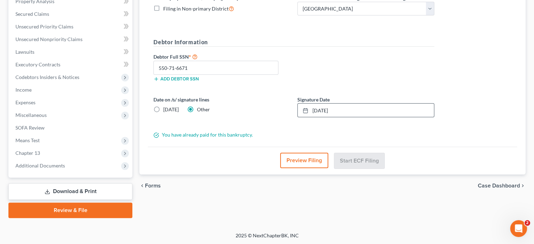
click at [309, 158] on button "Preview Filing" at bounding box center [304, 160] width 48 height 15
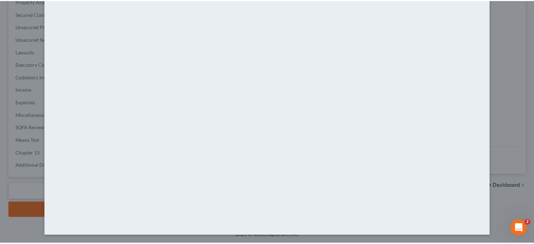
scroll to position [0, 0]
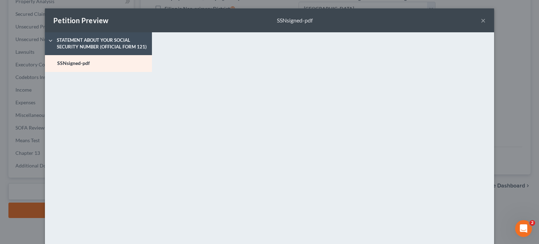
click at [481, 20] on button "×" at bounding box center [483, 20] width 5 height 8
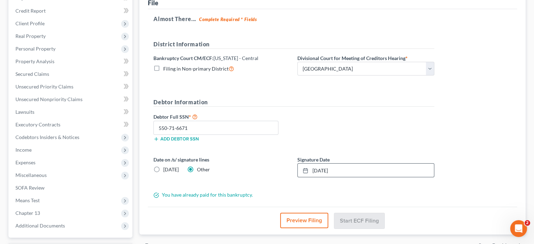
scroll to position [154, 0]
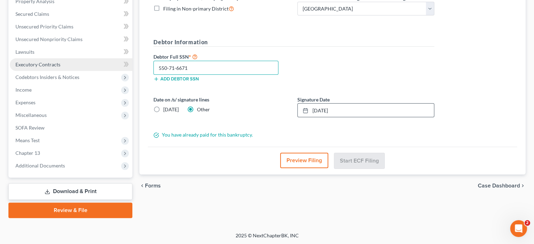
drag, startPoint x: 195, startPoint y: 67, endPoint x: 107, endPoint y: 67, distance: 87.8
click at [107, 67] on div "Petition Navigation Case Dashboard Payments Invoices Payments Payments Credit R…" at bounding box center [267, 66] width 524 height 304
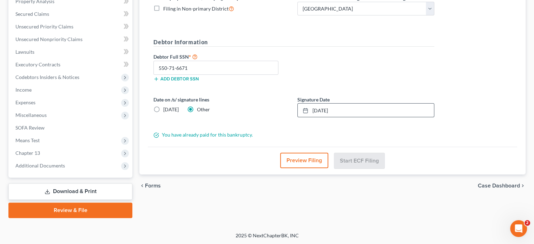
click at [178, 226] on div "[PERSON_NAME] Upgraded Chapter Chapter 13 Status Lead District CACB Preview Pet…" at bounding box center [267, 53] width 534 height 357
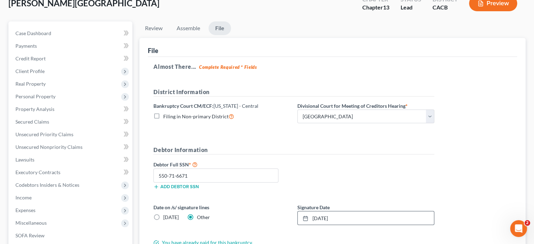
scroll to position [0, 0]
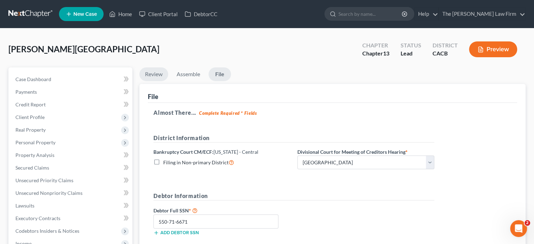
click at [149, 73] on link "Review" at bounding box center [153, 74] width 29 height 14
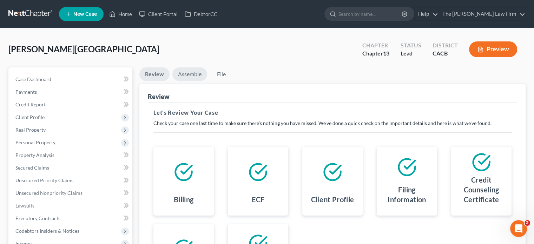
click at [196, 74] on link "Assemble" at bounding box center [189, 74] width 35 height 14
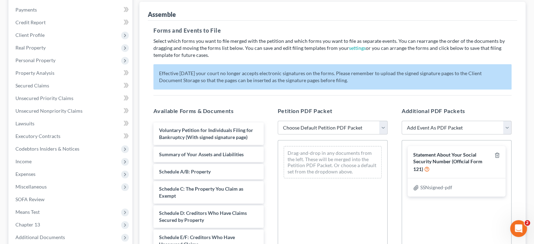
scroll to position [140, 0]
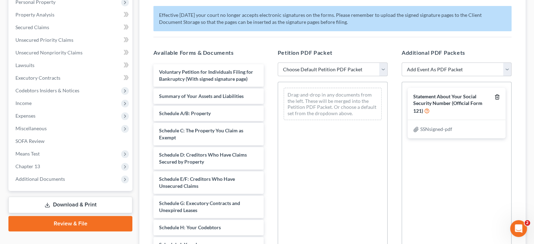
click at [496, 95] on icon "button" at bounding box center [496, 97] width 3 height 5
click at [328, 72] on select "Choose Default Petition PDF Packet Complete Bankruptcy Petition (all forms and …" at bounding box center [333, 70] width 110 height 14
select select "0"
click at [278, 63] on select "Choose Default Petition PDF Packet Complete Bankruptcy Petition (all forms and …" at bounding box center [333, 70] width 110 height 14
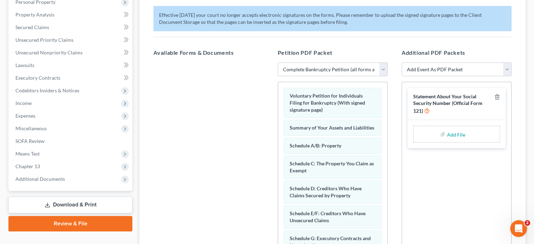
click at [452, 132] on input "file" at bounding box center [455, 134] width 17 height 13
type input "C:\fakepath\SSNsigned.pdf"
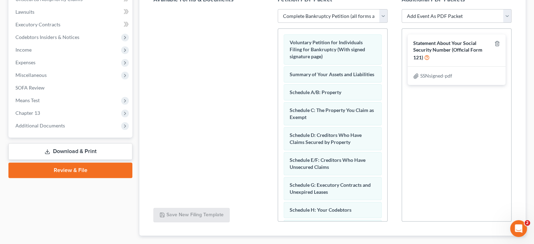
scroll to position [234, 0]
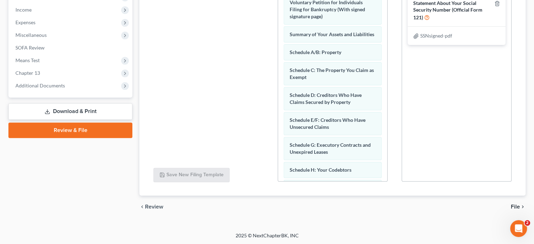
click at [511, 206] on span "File" at bounding box center [515, 207] width 9 height 6
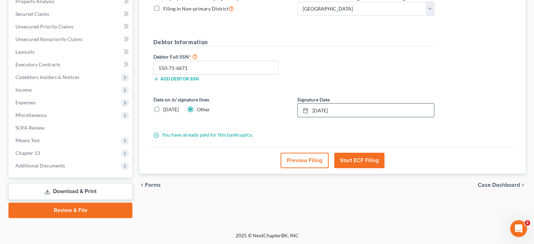
click at [357, 155] on button "Start ECF Filing" at bounding box center [359, 160] width 50 height 15
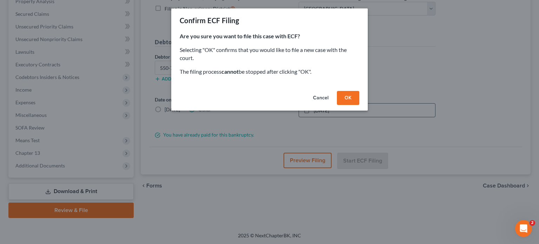
click at [347, 96] on button "OK" at bounding box center [348, 98] width 22 height 14
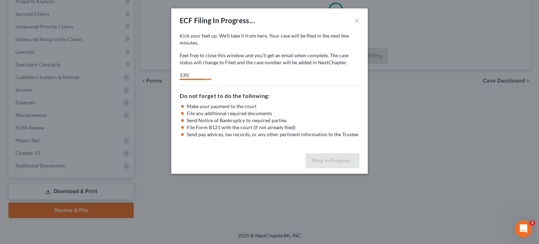
select select "1"
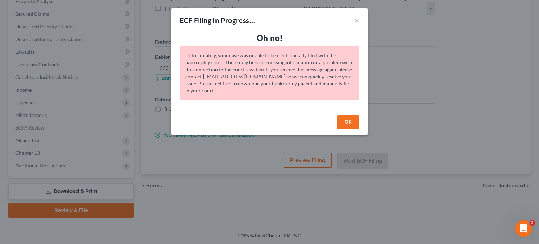
click at [348, 119] on button "OK" at bounding box center [348, 122] width 22 height 14
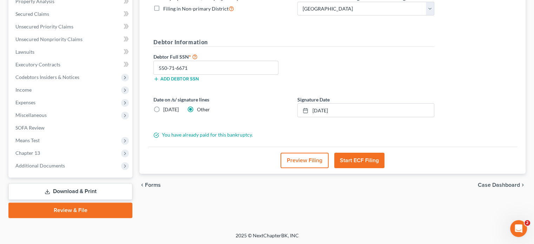
click at [359, 156] on button "Start ECF Filing" at bounding box center [359, 160] width 50 height 15
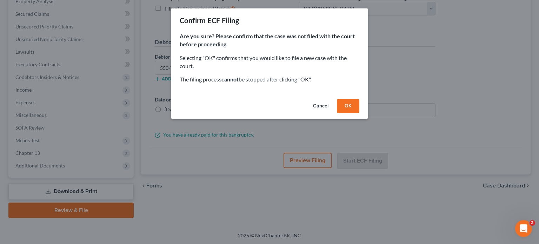
click at [349, 104] on button "OK" at bounding box center [348, 106] width 22 height 14
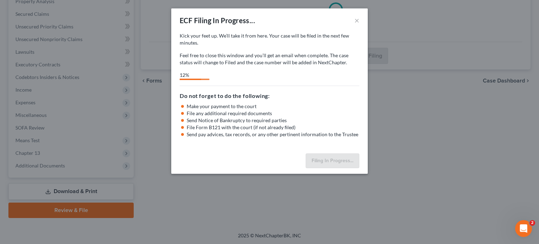
select select "1"
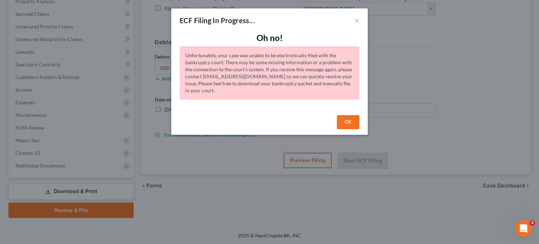
click at [345, 118] on button "OK" at bounding box center [348, 122] width 22 height 14
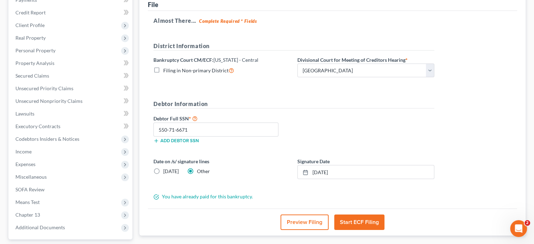
scroll to position [48, 0]
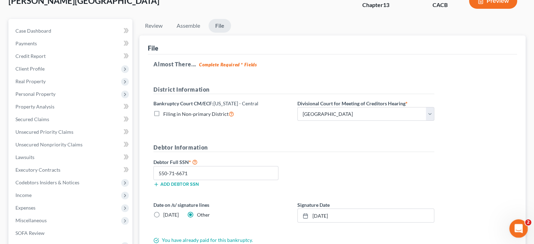
click at [519, 222] on div "Open Intercom Messenger" at bounding box center [517, 227] width 23 height 23
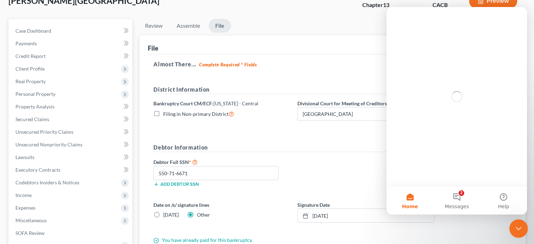
scroll to position [0, 0]
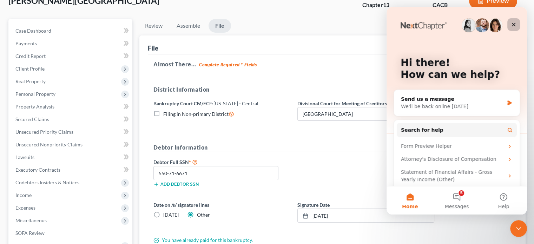
click at [512, 25] on icon "Close" at bounding box center [514, 25] width 6 height 6
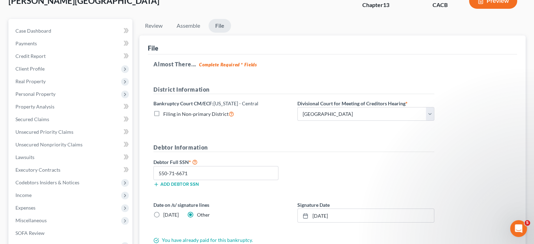
scroll to position [154, 0]
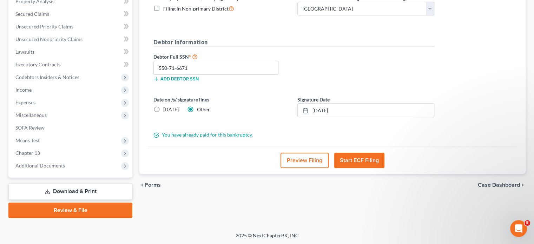
click at [354, 153] on button "Start ECF Filing" at bounding box center [359, 160] width 50 height 15
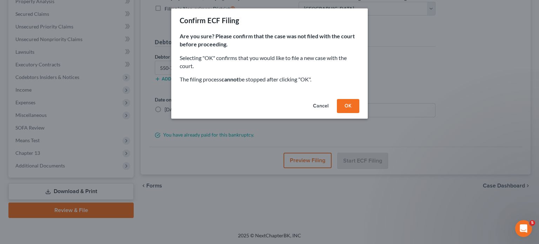
click at [343, 104] on button "OK" at bounding box center [348, 106] width 22 height 14
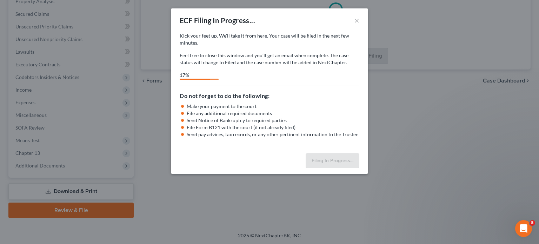
select select "1"
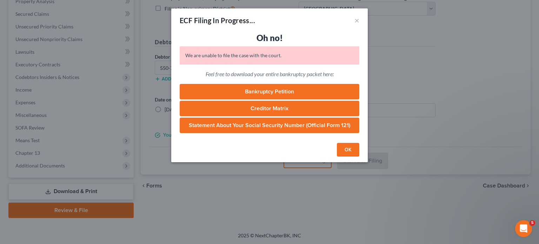
click at [285, 92] on link "Bankruptcy Petition" at bounding box center [270, 91] width 180 height 15
click at [269, 104] on link "Creditor Matrix" at bounding box center [270, 108] width 180 height 15
click at [274, 123] on link "Statement About Your Social Security Number (Official Form 121)" at bounding box center [270, 125] width 180 height 15
click at [348, 147] on button "OK" at bounding box center [348, 150] width 22 height 14
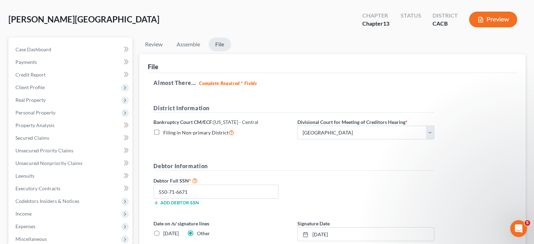
scroll to position [0, 0]
